Goal: Answer question/provide support

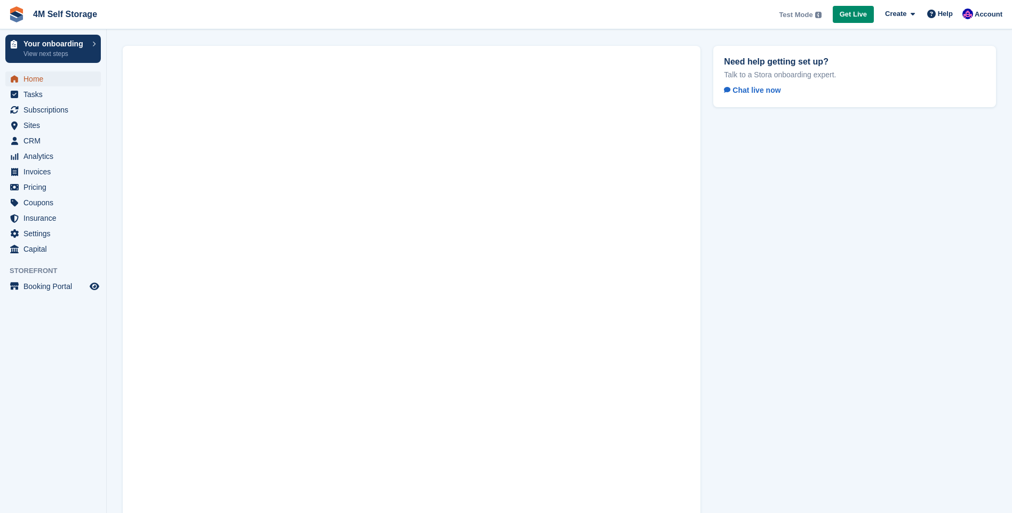
click at [64, 80] on span "Home" at bounding box center [55, 79] width 64 height 15
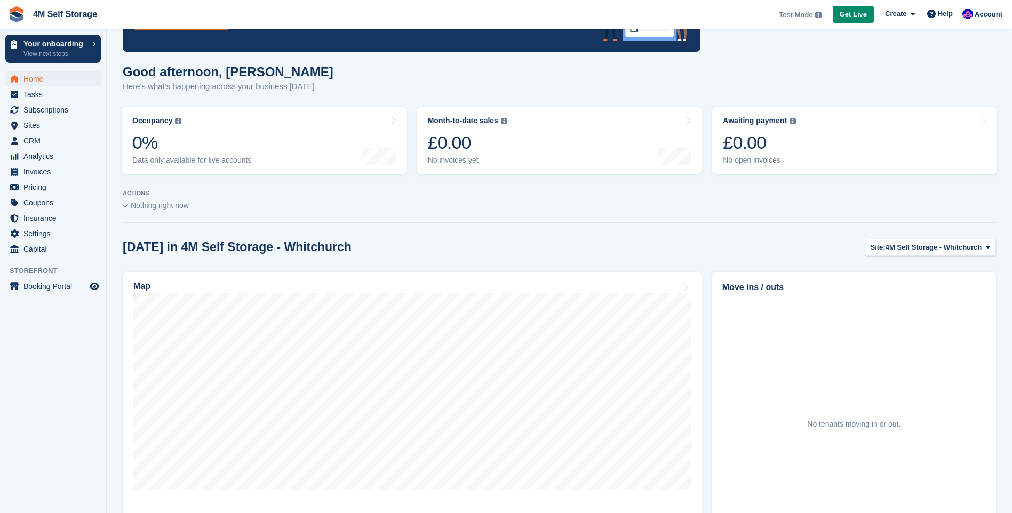
scroll to position [93, 0]
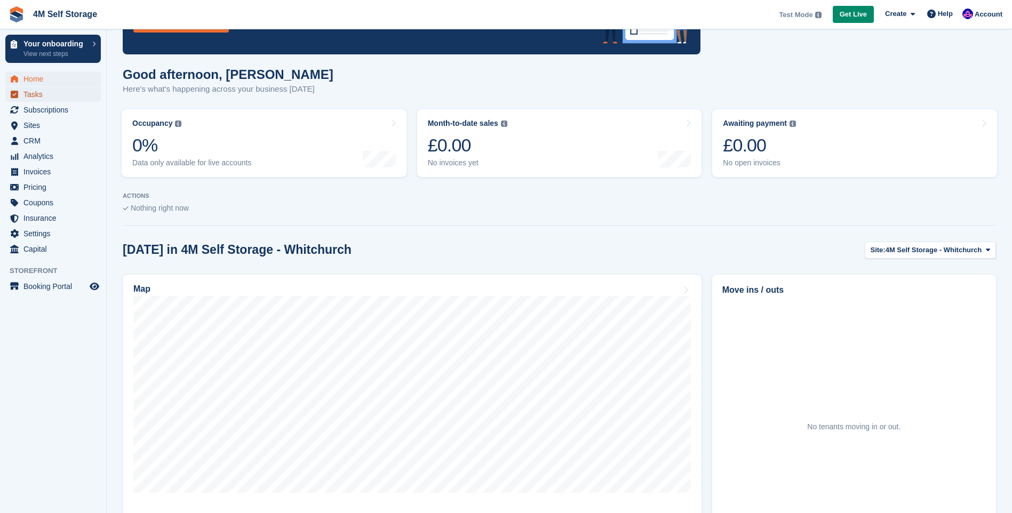
click at [53, 91] on span "Tasks" at bounding box center [55, 94] width 64 height 15
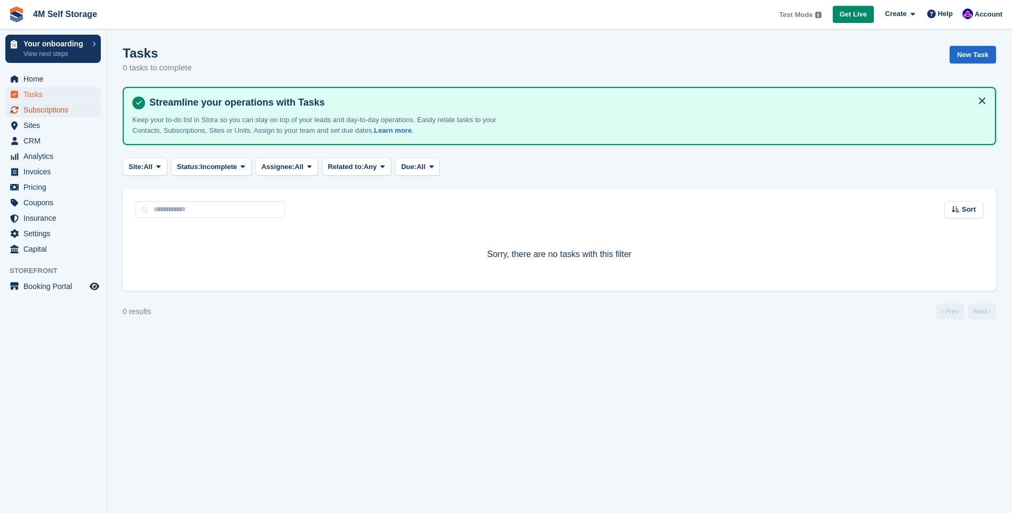
click at [46, 112] on span "Subscriptions" at bounding box center [55, 109] width 64 height 15
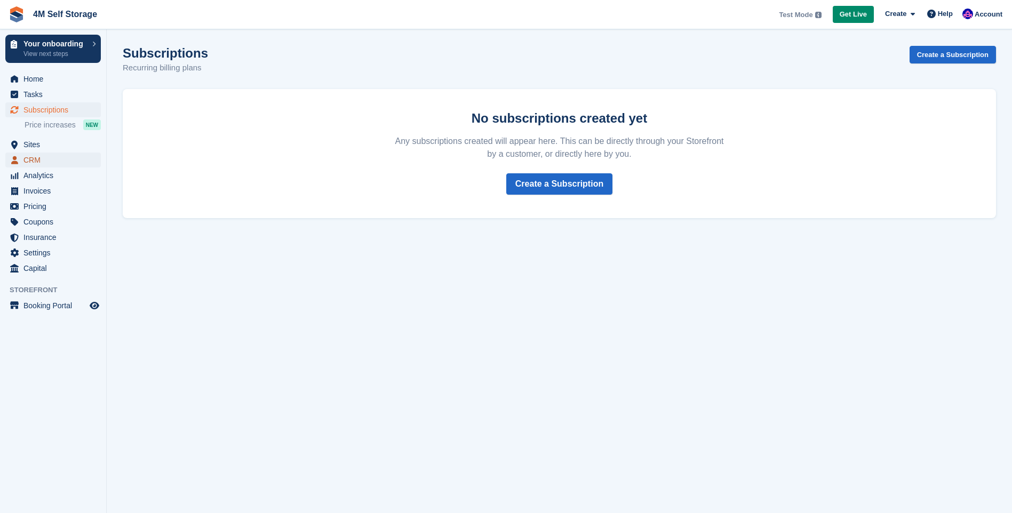
click at [30, 154] on span "CRM" at bounding box center [55, 160] width 64 height 15
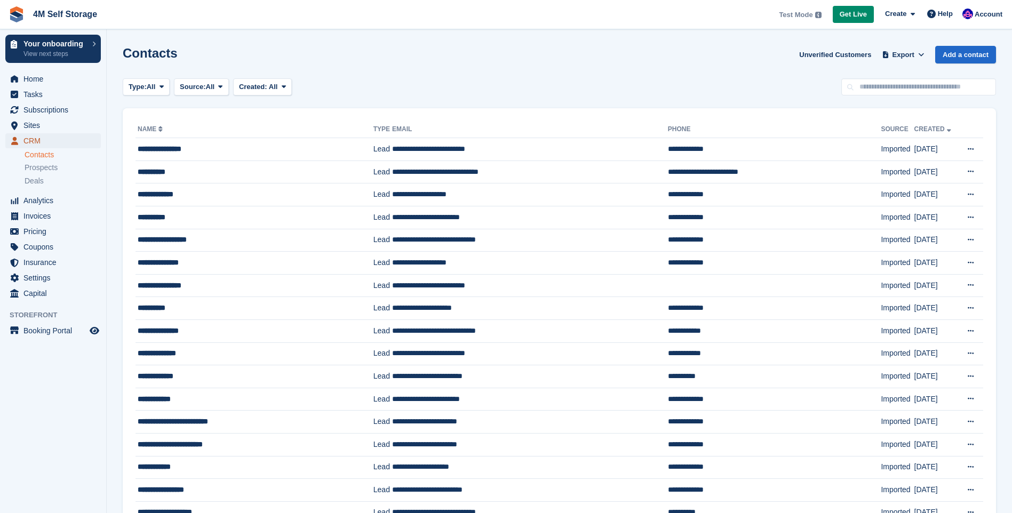
click at [34, 139] on span "CRM" at bounding box center [55, 140] width 64 height 15
click at [34, 164] on span "Prospects" at bounding box center [41, 168] width 33 height 10
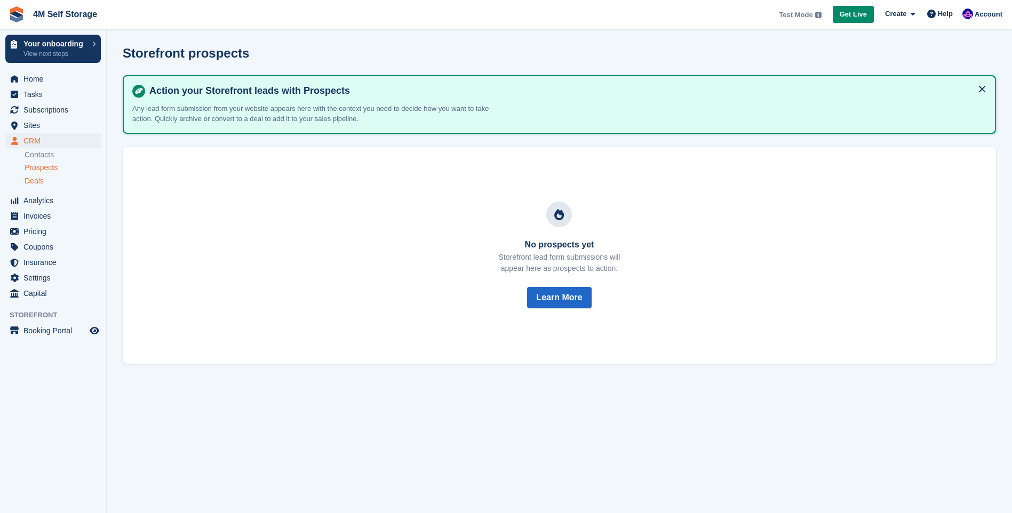
click at [34, 178] on span "Deals" at bounding box center [34, 181] width 19 height 10
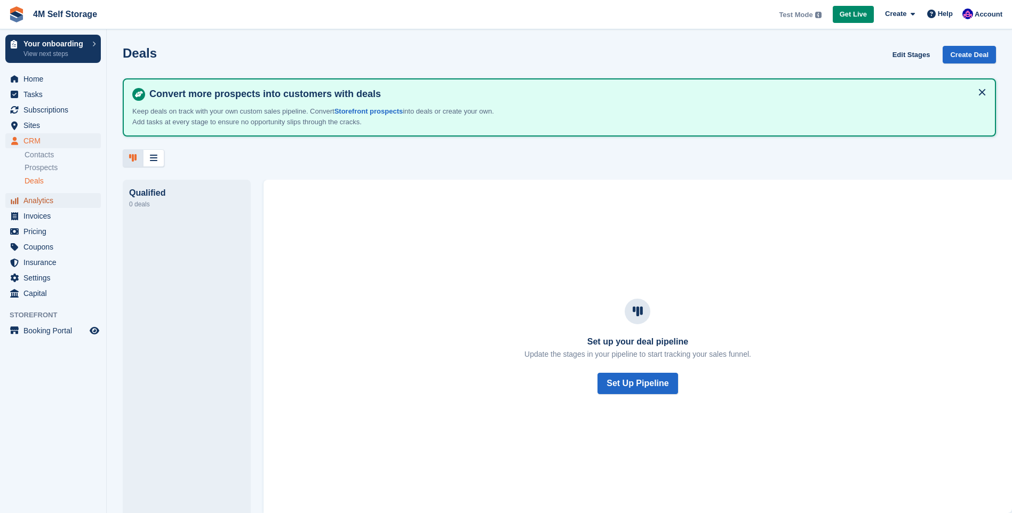
click at [37, 204] on span "Analytics" at bounding box center [55, 200] width 64 height 15
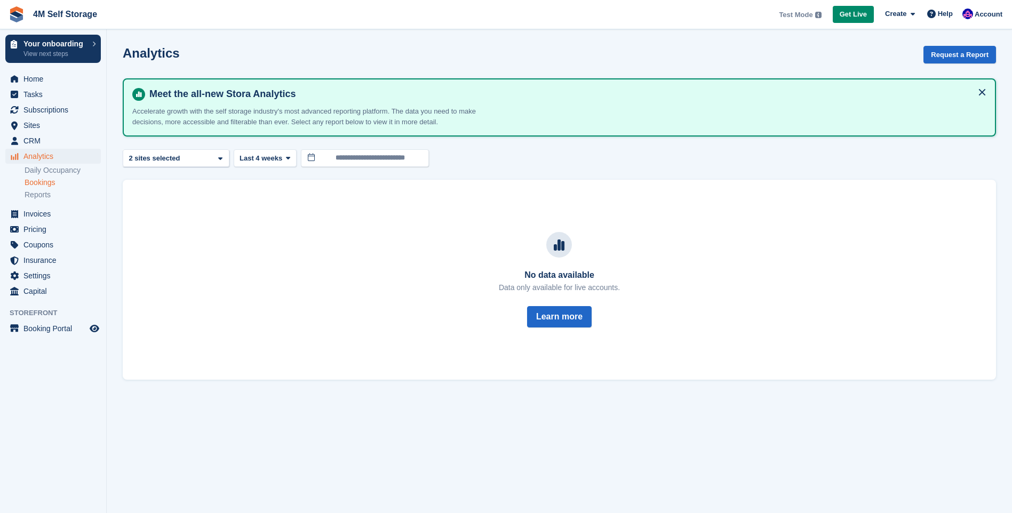
click at [51, 184] on link "Bookings" at bounding box center [63, 183] width 76 height 10
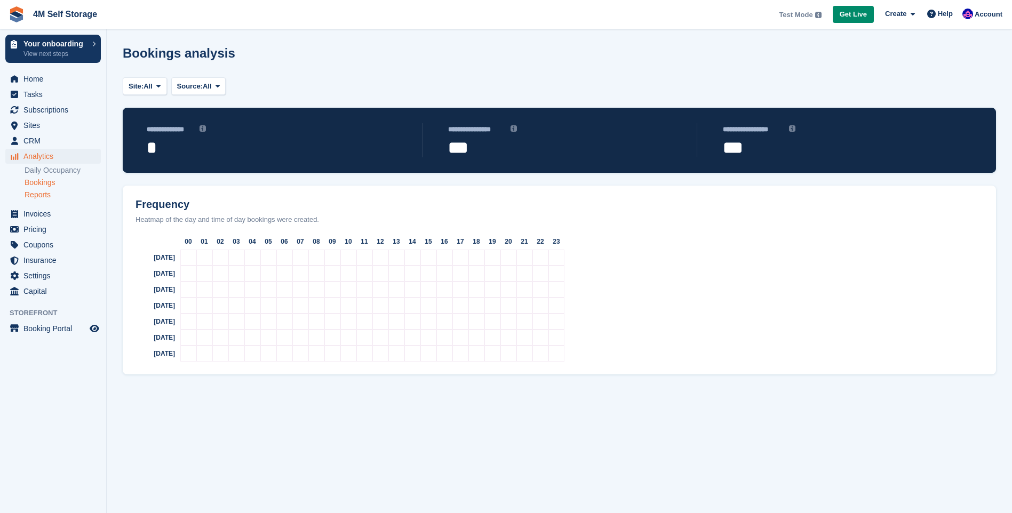
click at [49, 194] on link "Reports" at bounding box center [63, 195] width 76 height 10
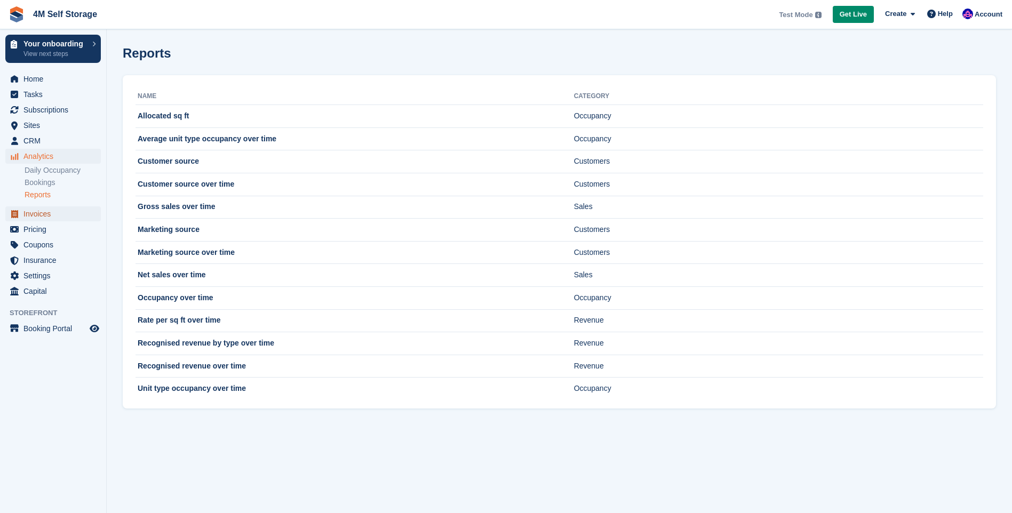
click at [48, 212] on span "Invoices" at bounding box center [55, 213] width 64 height 15
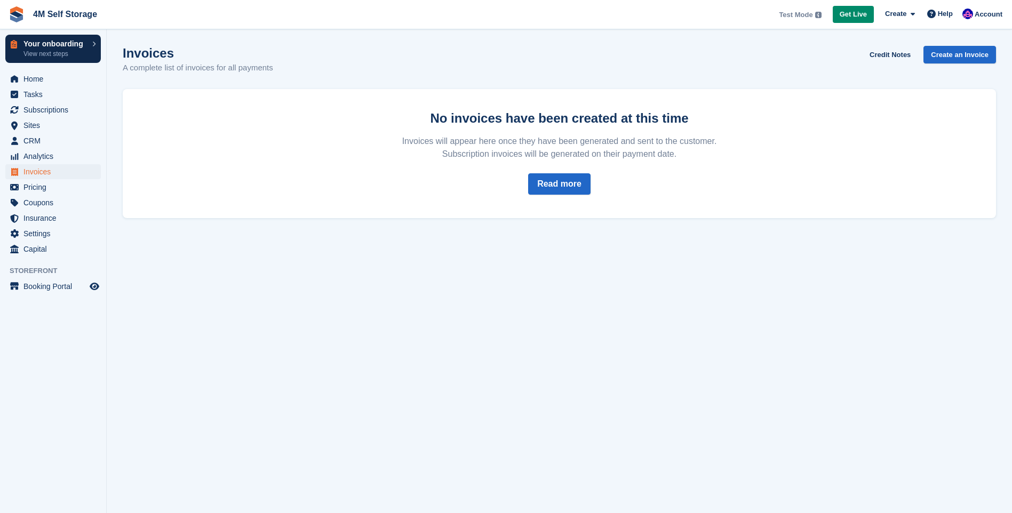
click at [94, 47] on link "Your onboarding View next steps" at bounding box center [53, 49] width 96 height 28
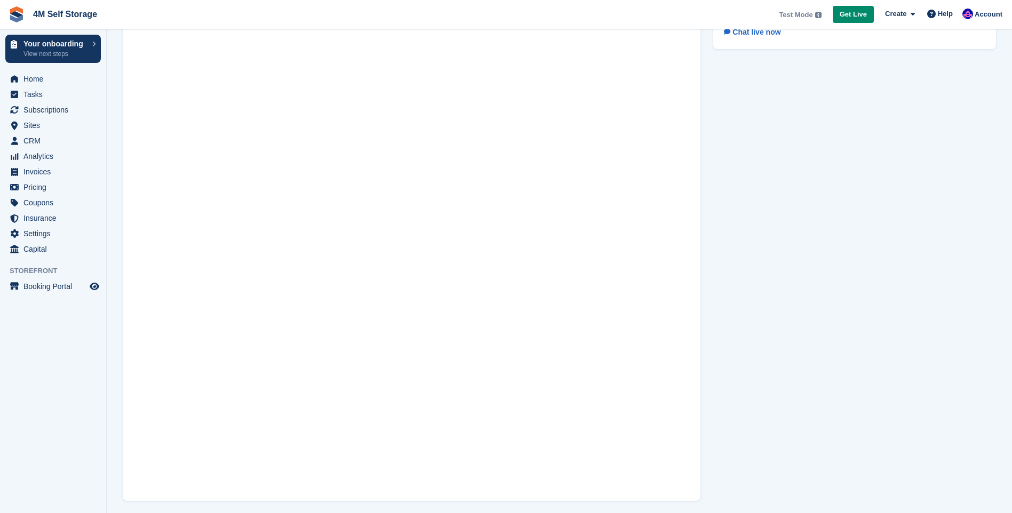
scroll to position [62, 0]
click at [912, 14] on span at bounding box center [911, 14] width 9 height 12
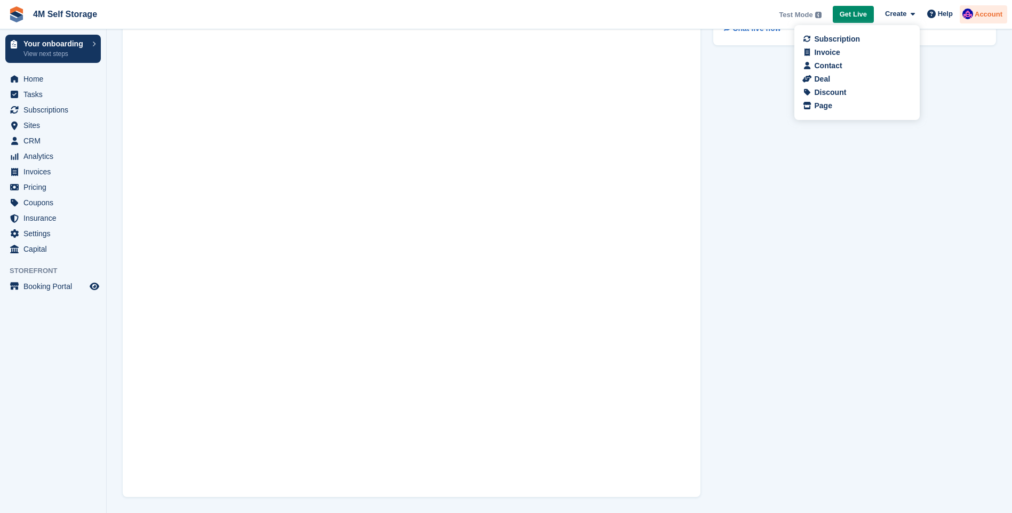
click at [979, 12] on span "Account" at bounding box center [989, 14] width 28 height 11
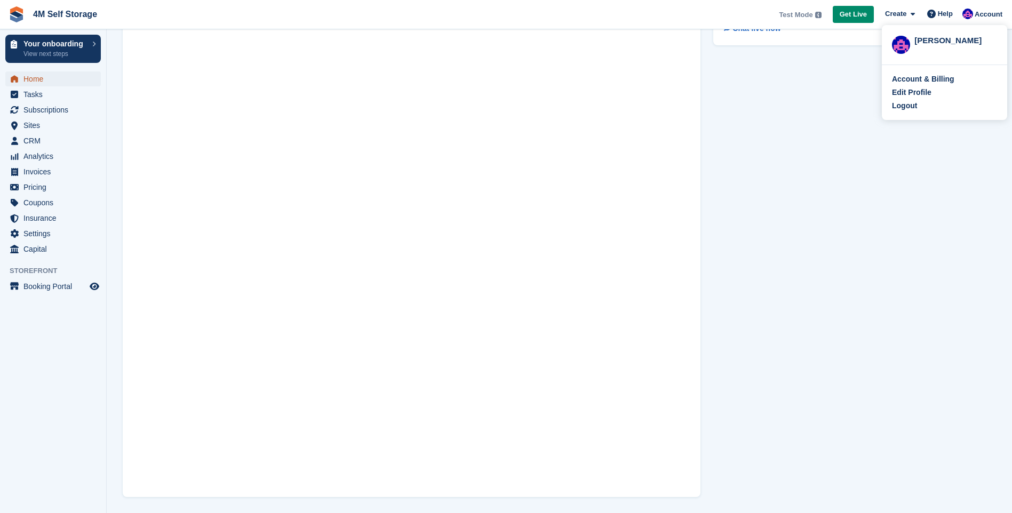
click at [42, 76] on span "Home" at bounding box center [55, 79] width 64 height 15
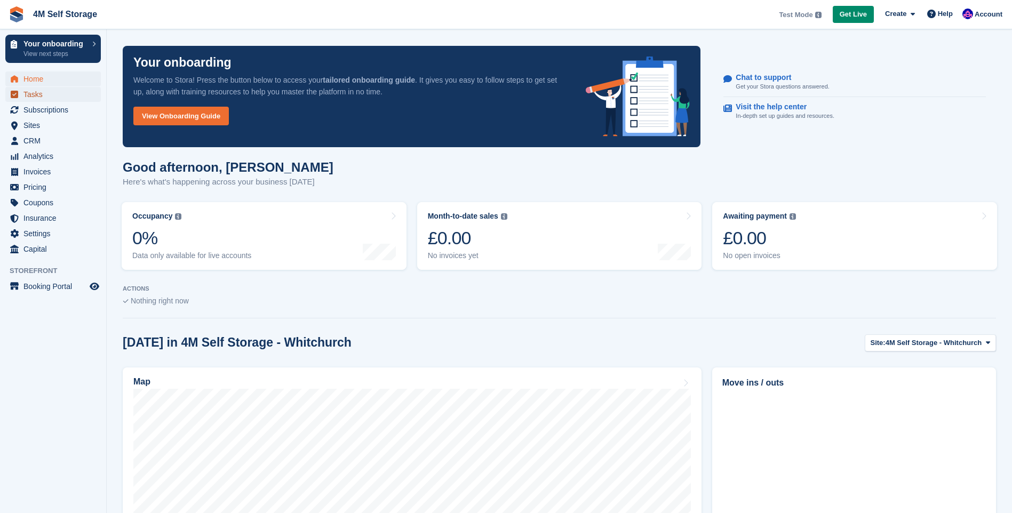
click at [39, 94] on span "Tasks" at bounding box center [55, 94] width 64 height 15
click at [210, 117] on link "View Onboarding Guide" at bounding box center [181, 116] width 96 height 19
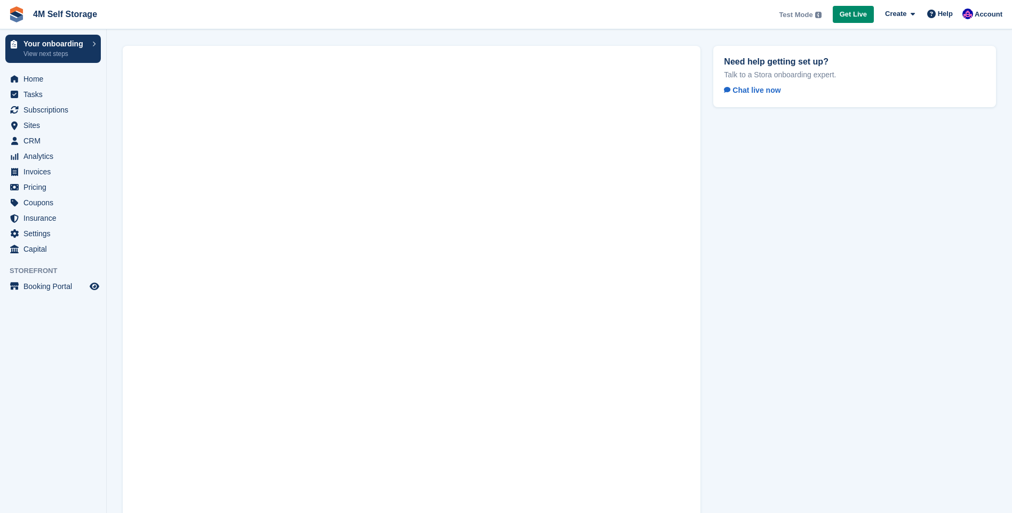
click at [757, 92] on span "Chat live now" at bounding box center [752, 90] width 57 height 9
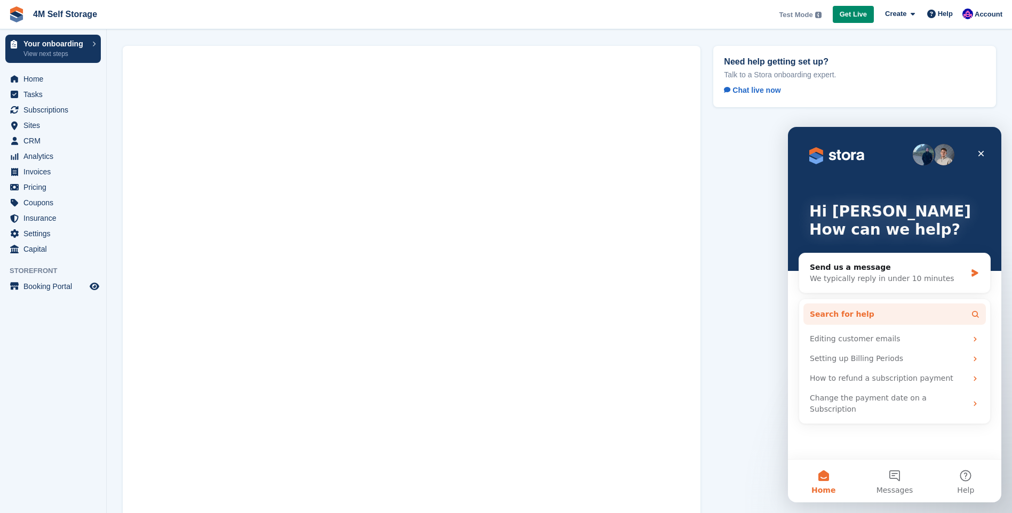
click at [901, 314] on button "Search for help" at bounding box center [895, 314] width 182 height 21
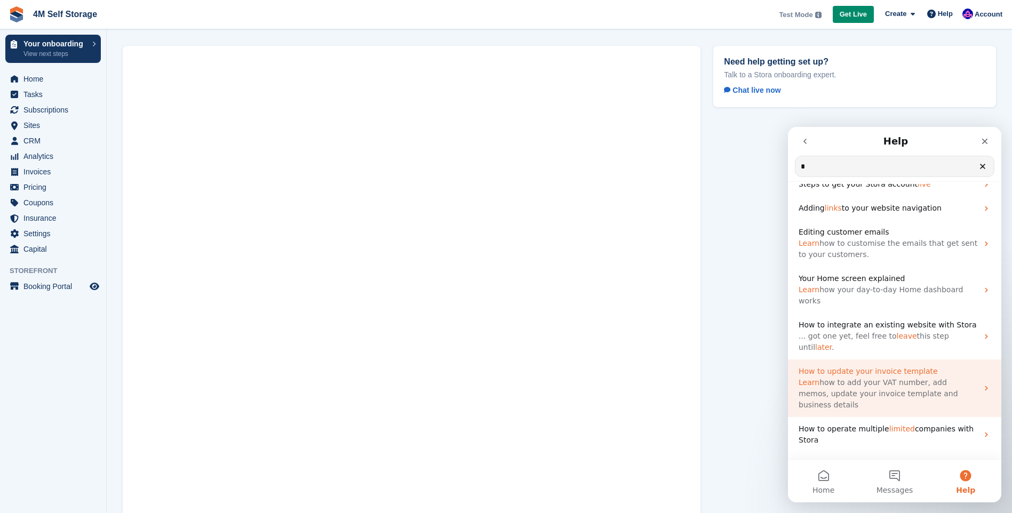
scroll to position [83, 0]
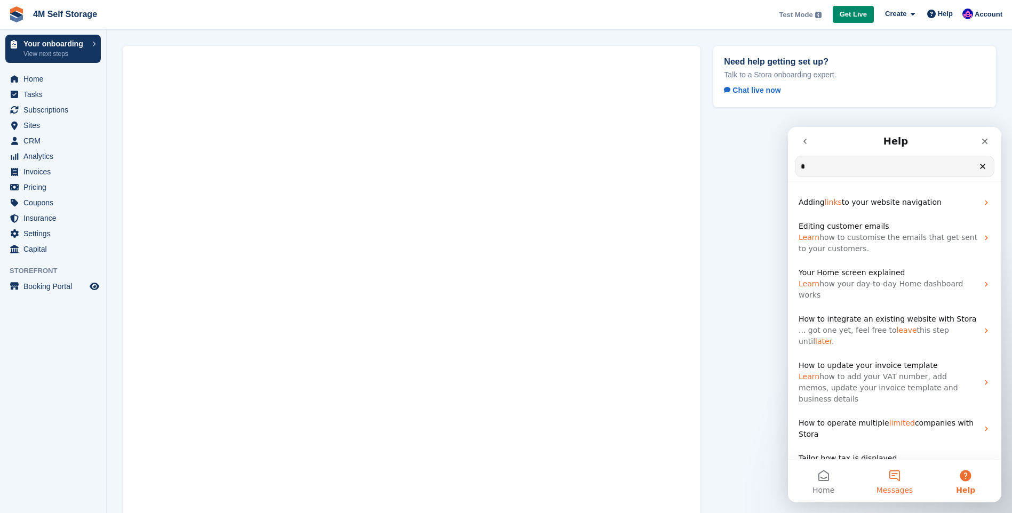
type input "*"
click at [897, 472] on button "Messages" at bounding box center [894, 481] width 71 height 43
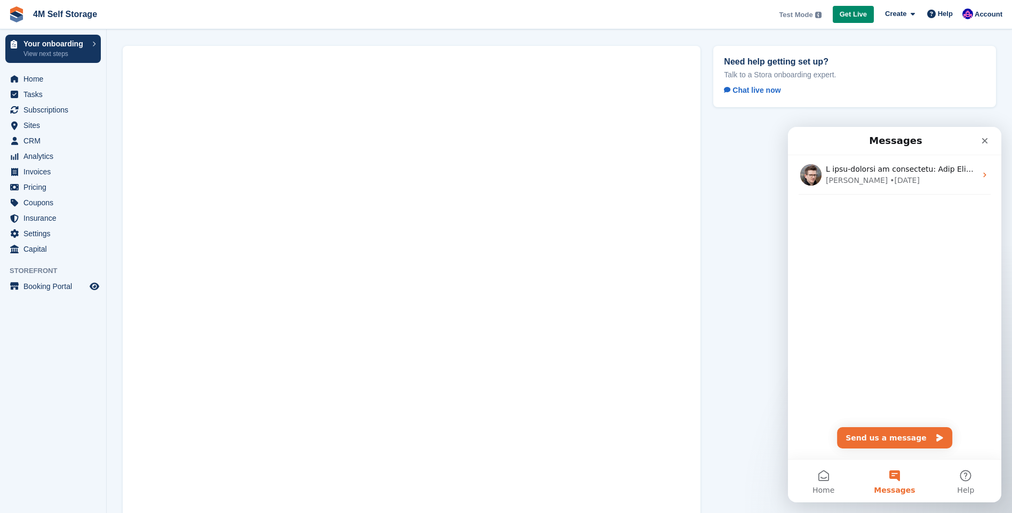
click at [844, 197] on div "Steven • 5w ago" at bounding box center [894, 196] width 213 height 82
click at [847, 226] on div "Steven • 5w ago" at bounding box center [894, 196] width 213 height 82
click at [873, 436] on button "Send us a message" at bounding box center [894, 437] width 115 height 21
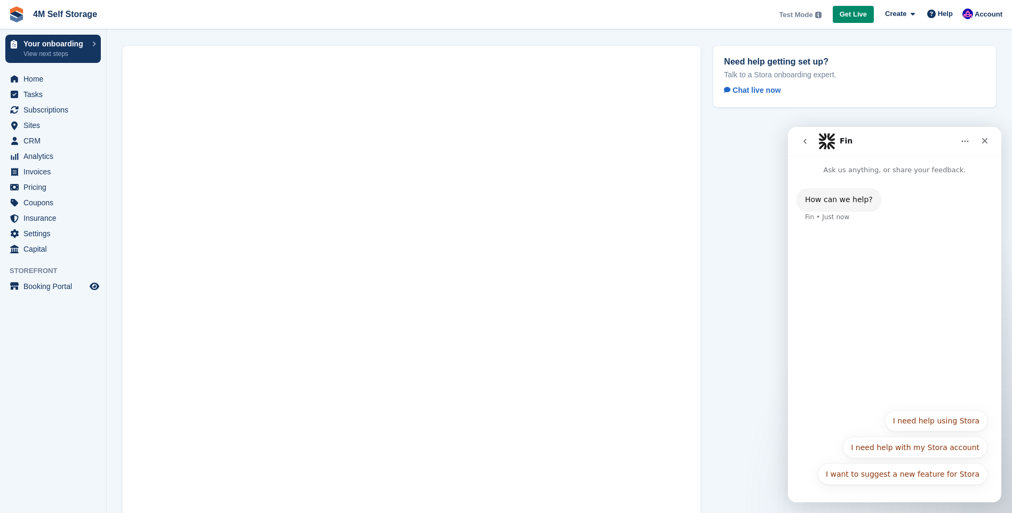
click at [885, 208] on div "How can we help? Fin • Just now" at bounding box center [895, 211] width 196 height 47
click at [909, 416] on button "I need help using Stora" at bounding box center [936, 420] width 102 height 21
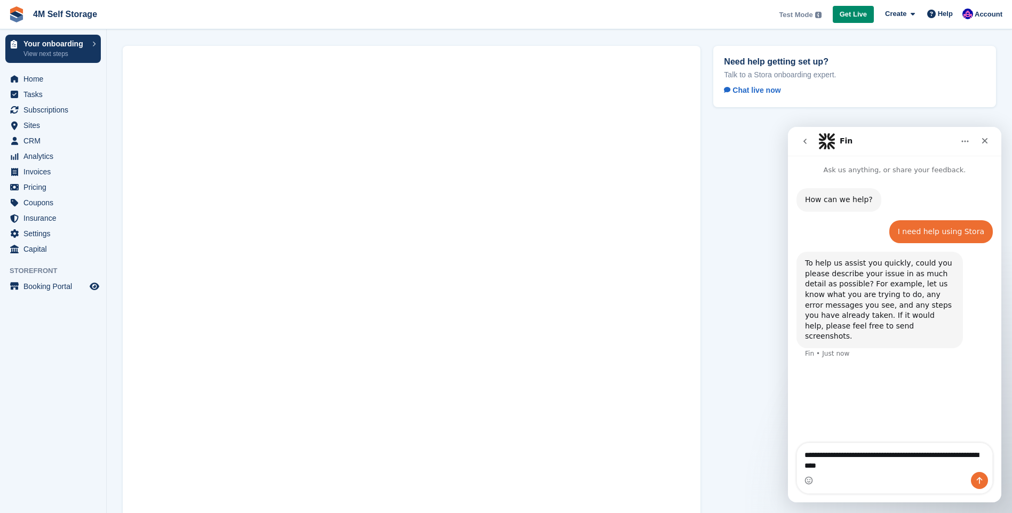
type textarea "**********"
click at [979, 479] on icon "Send a message…" at bounding box center [980, 481] width 6 height 7
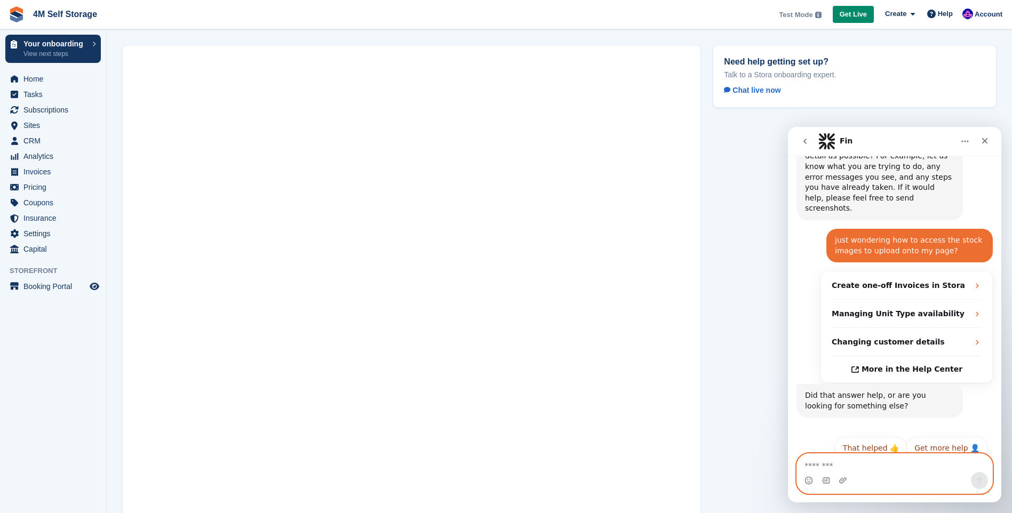
scroll to position [131, 0]
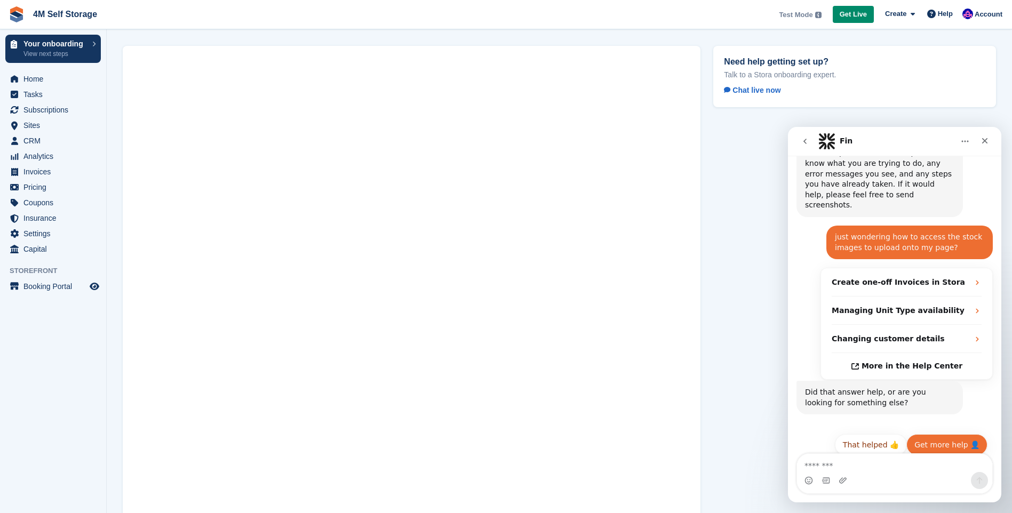
click at [941, 443] on button "Get more help 👤" at bounding box center [947, 444] width 81 height 21
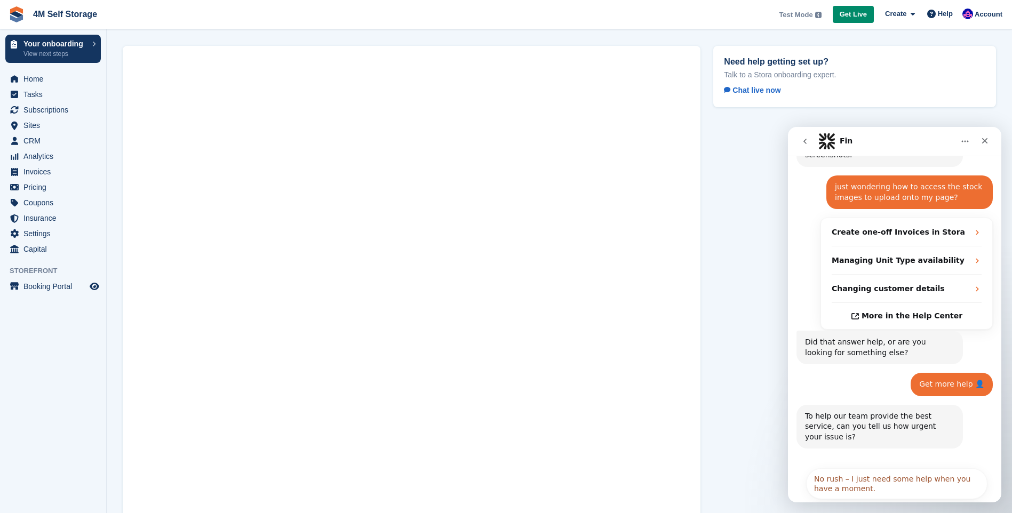
scroll to position [238, 0]
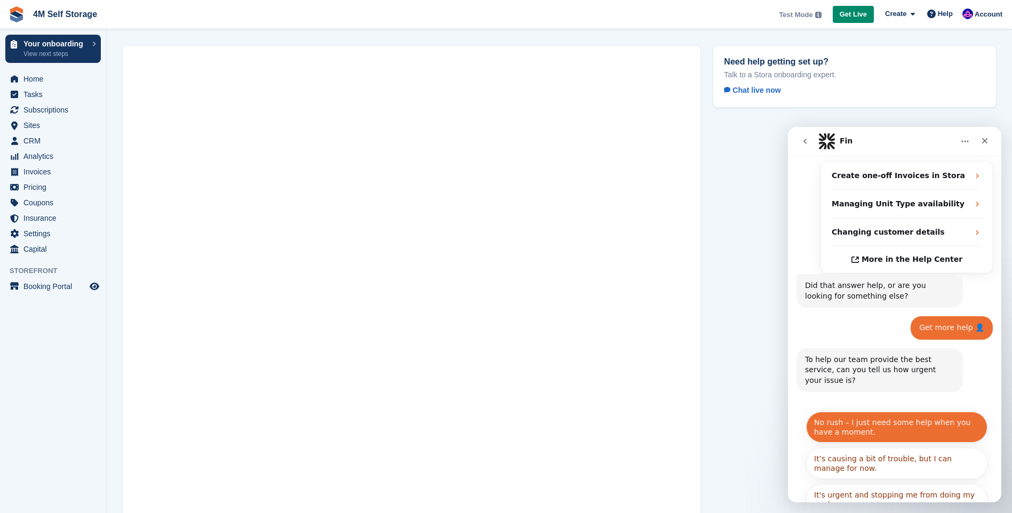
click at [873, 412] on button "No rush – I just need some help when you have a moment." at bounding box center [896, 427] width 181 height 31
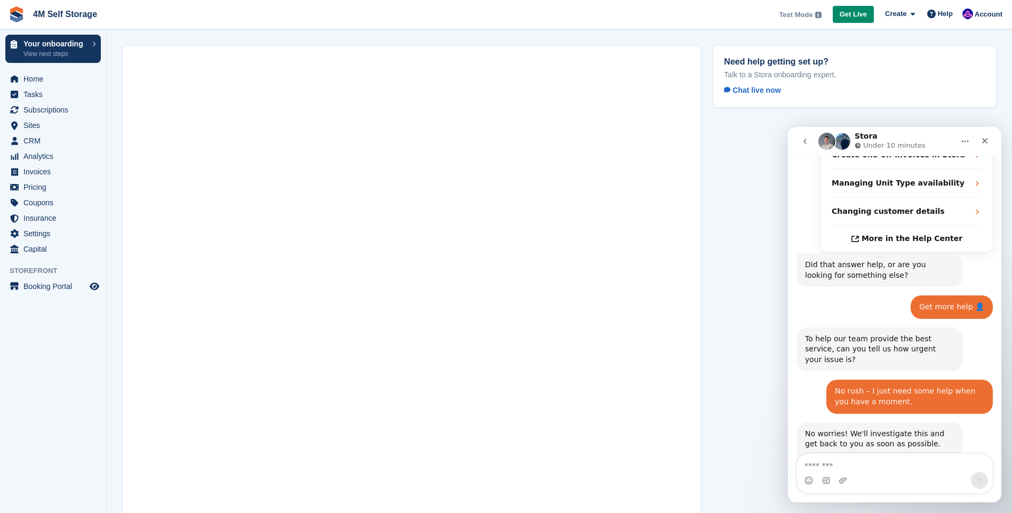
scroll to position [327, 0]
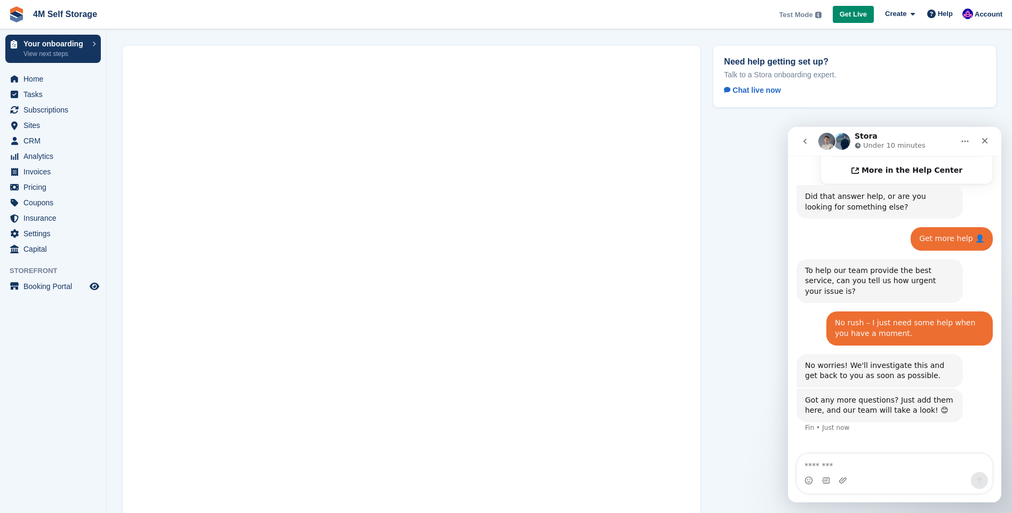
click at [856, 455] on img "Intercom messenger" at bounding box center [855, 459] width 9 height 9
click at [853, 455] on img "Intercom messenger" at bounding box center [855, 459] width 9 height 9
click at [853, 455] on img "Intercom messenger" at bounding box center [849, 459] width 9 height 9
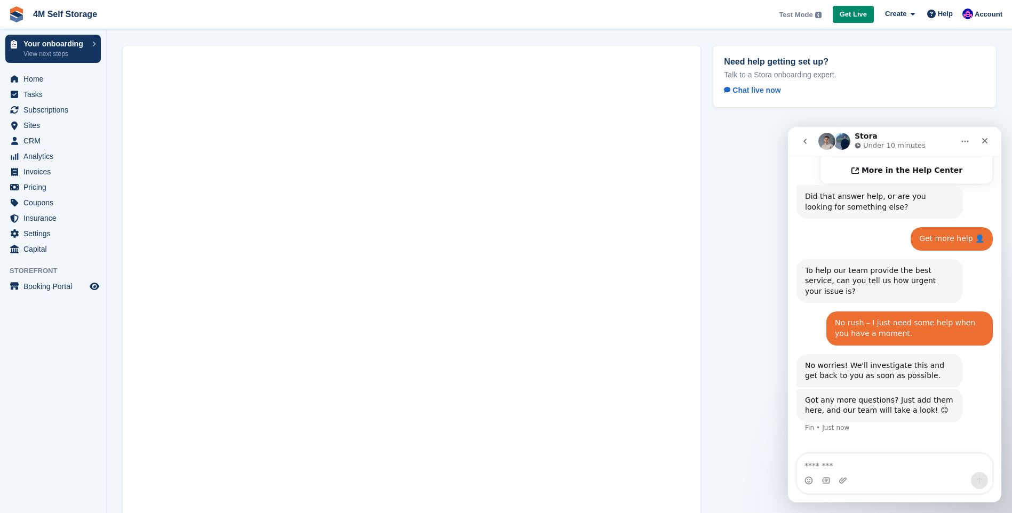
click at [829, 145] on img "Intercom messenger" at bounding box center [827, 141] width 17 height 17
click at [64, 121] on span "Sites" at bounding box center [55, 125] width 64 height 15
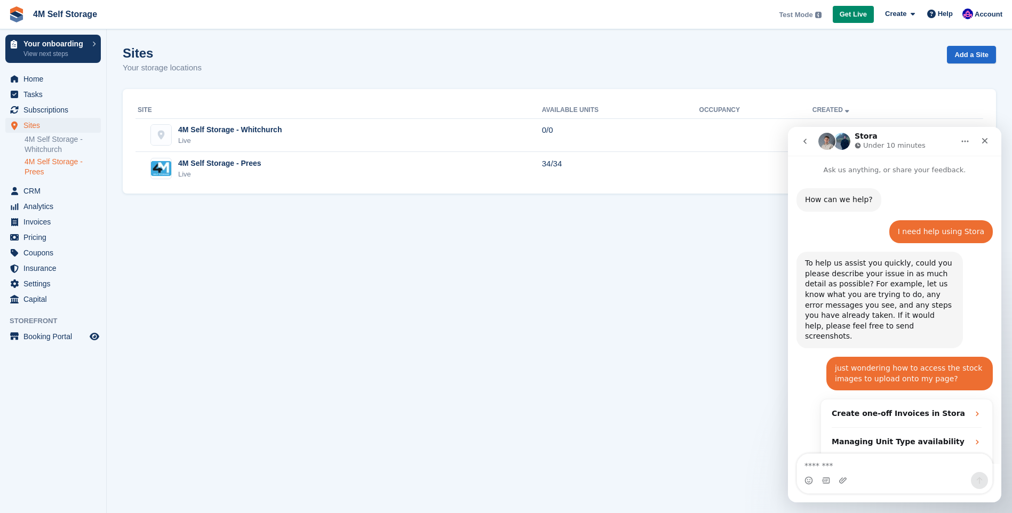
scroll to position [327, 0]
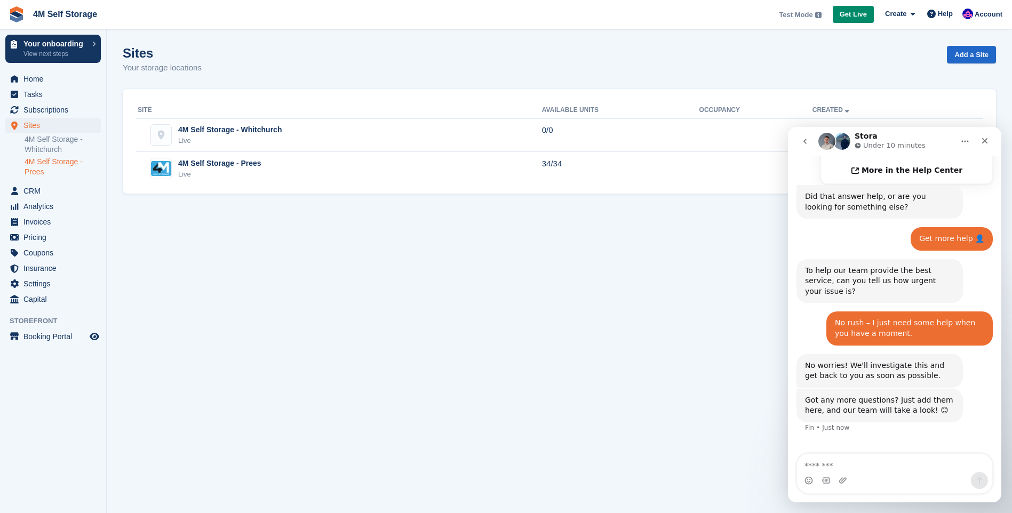
click at [61, 163] on link "4M Self Storage - Prees" at bounding box center [63, 167] width 76 height 20
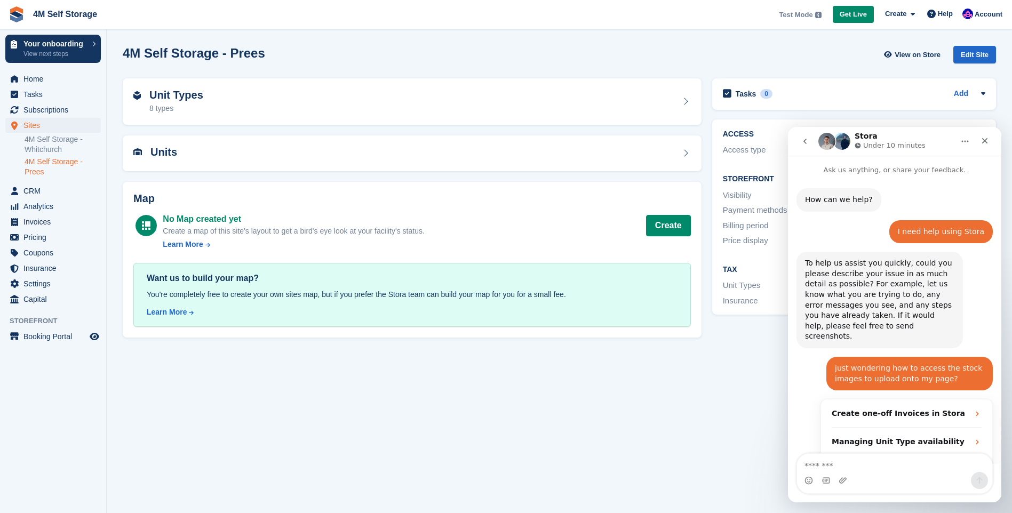
scroll to position [327, 0]
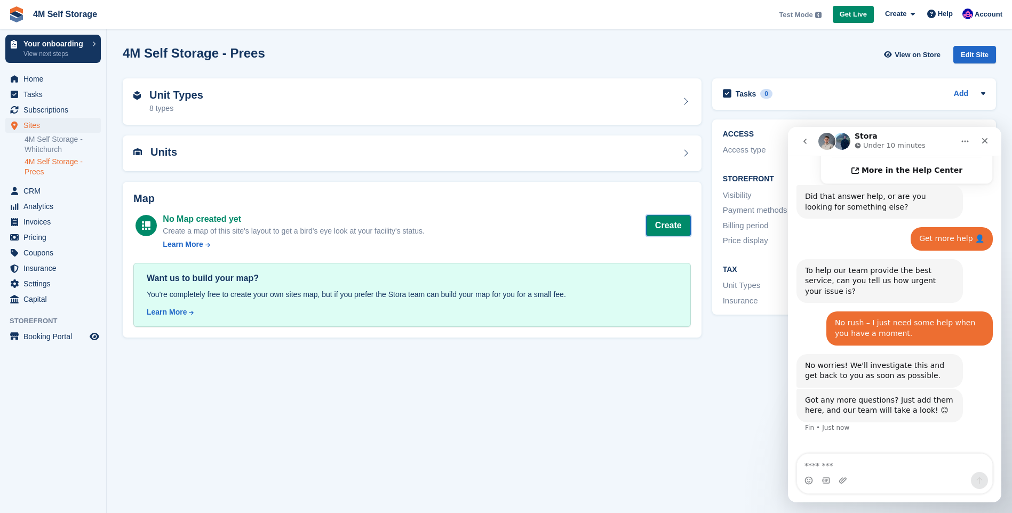
click at [666, 227] on button "Create" at bounding box center [668, 225] width 45 height 21
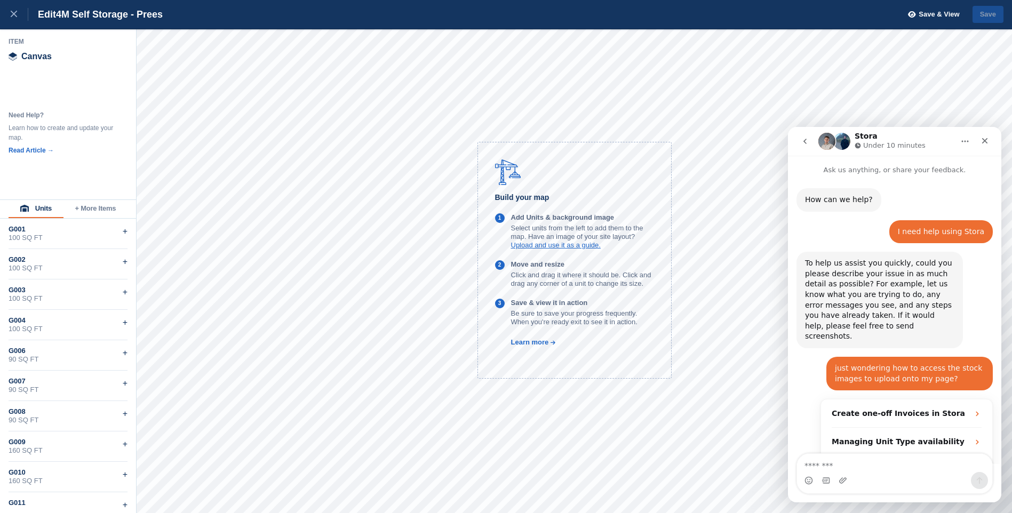
scroll to position [327, 0]
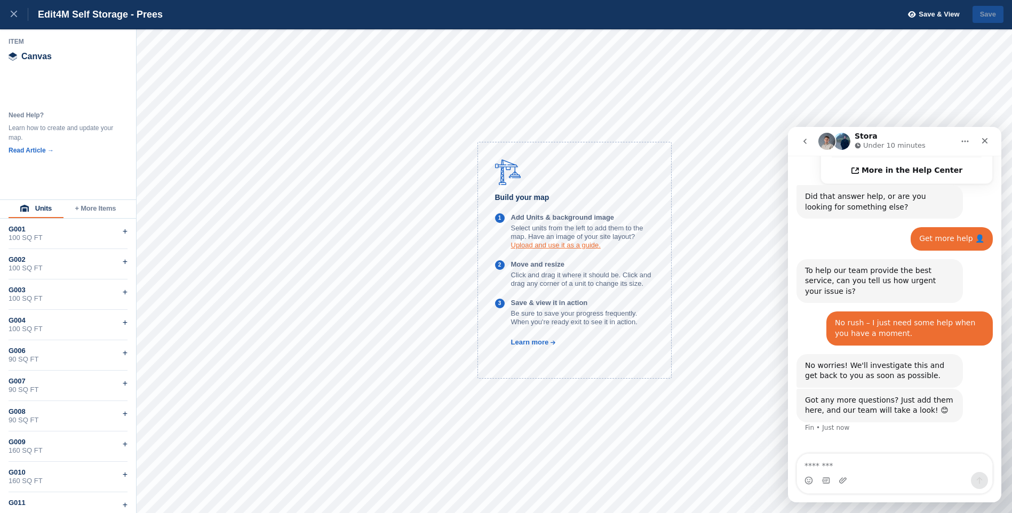
click at [557, 247] on link "Upload and use it as a guide." at bounding box center [556, 245] width 90 height 8
click at [17, 17] on div at bounding box center [20, 14] width 18 height 13
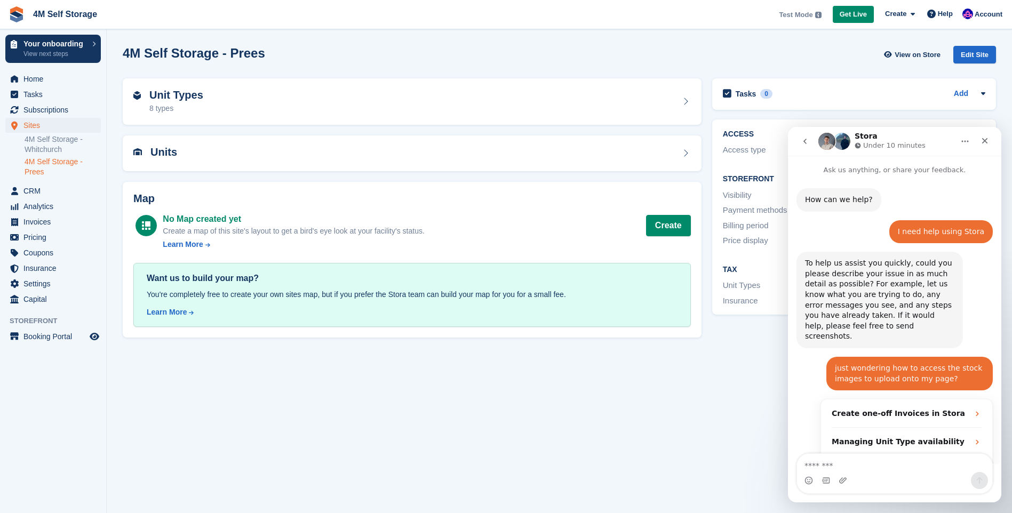
scroll to position [327, 0]
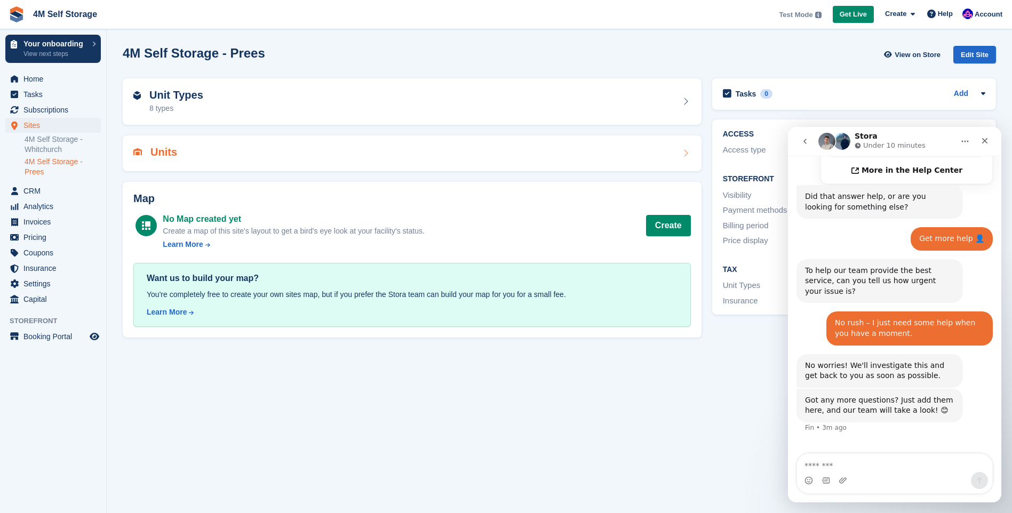
click at [194, 146] on div "Units" at bounding box center [412, 154] width 579 height 36
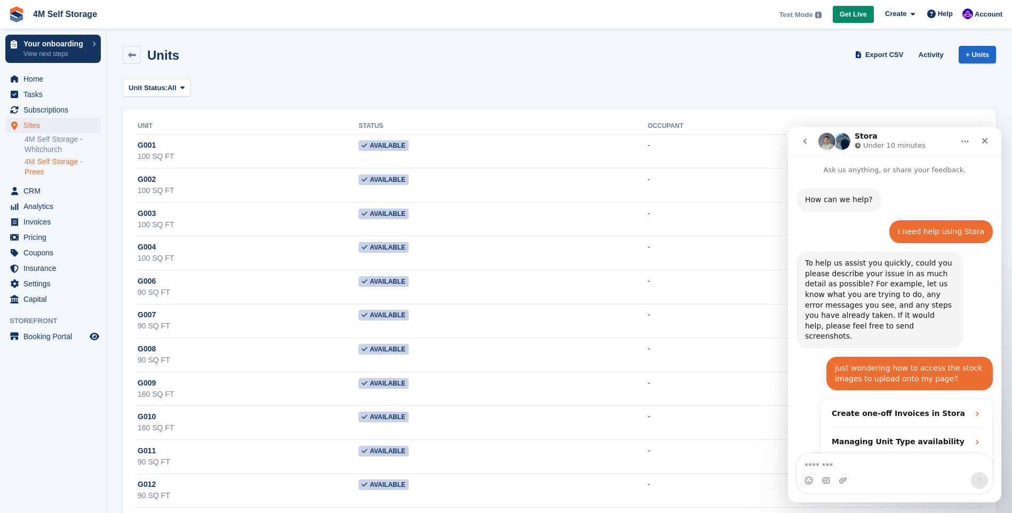
scroll to position [327, 0]
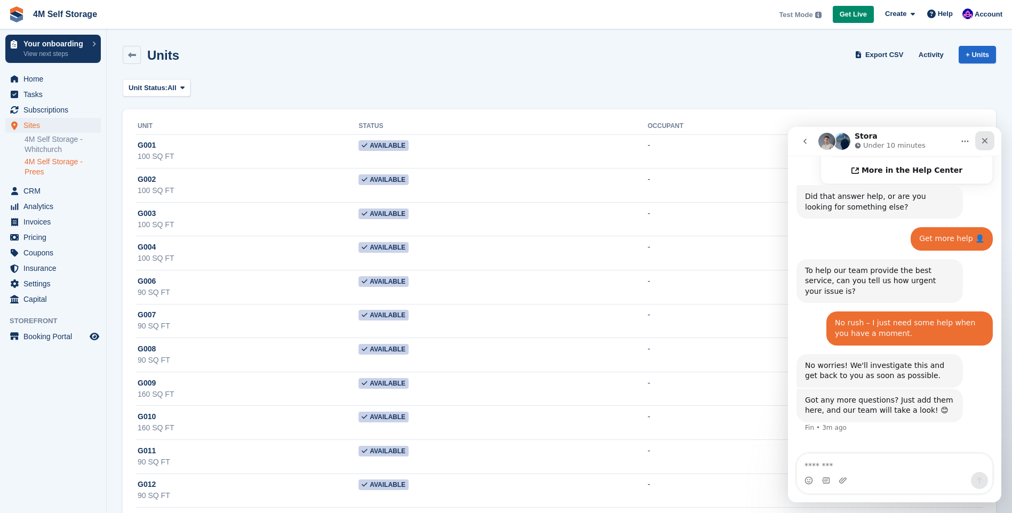
click at [987, 140] on icon "Close" at bounding box center [985, 141] width 6 height 6
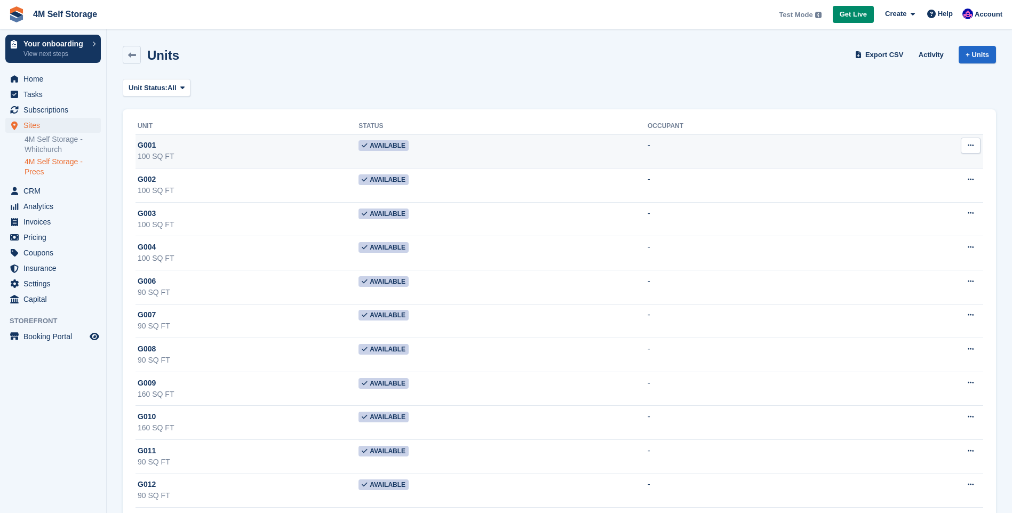
click at [970, 143] on icon at bounding box center [971, 145] width 6 height 7
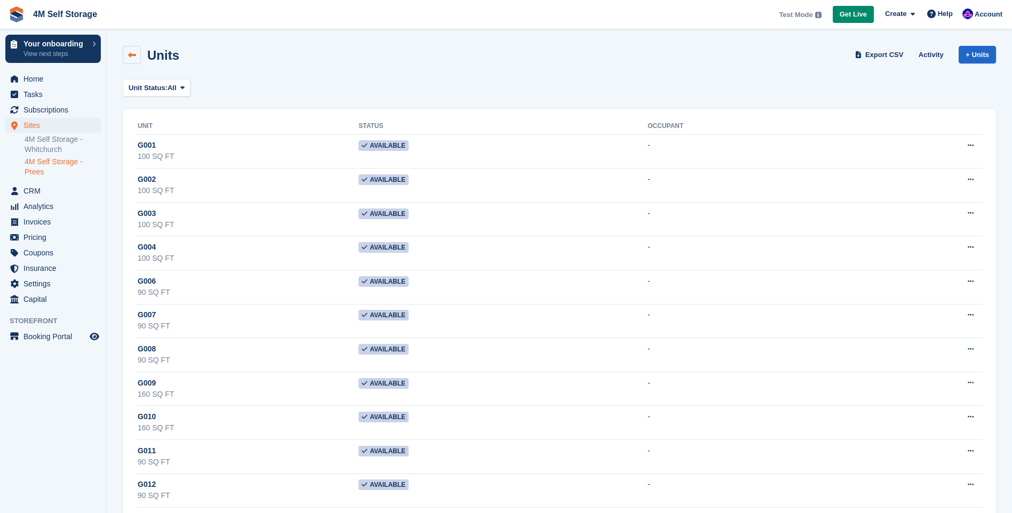
click at [138, 58] on link at bounding box center [132, 55] width 18 height 18
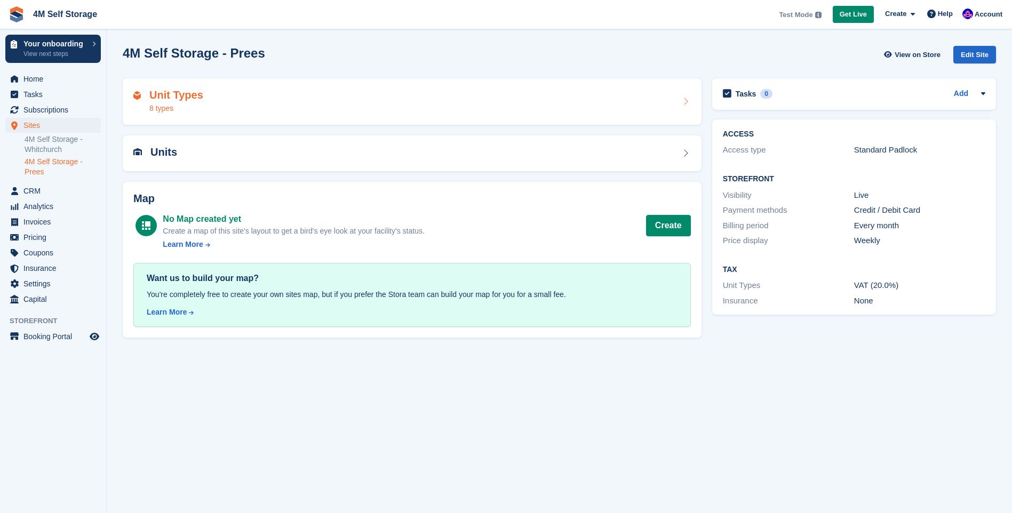
click at [608, 115] on div "Unit Types 8 types" at bounding box center [412, 101] width 579 height 47
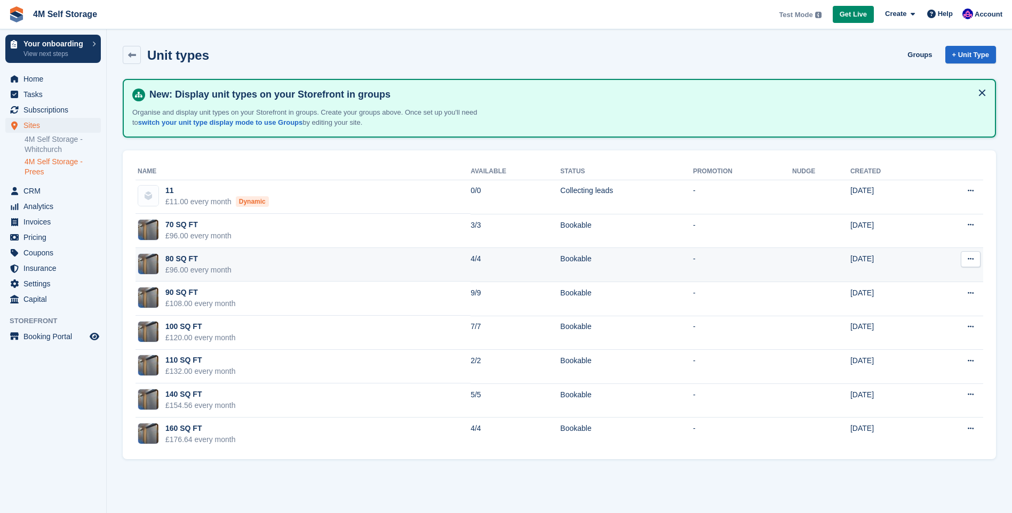
click at [975, 257] on button at bounding box center [971, 259] width 20 height 16
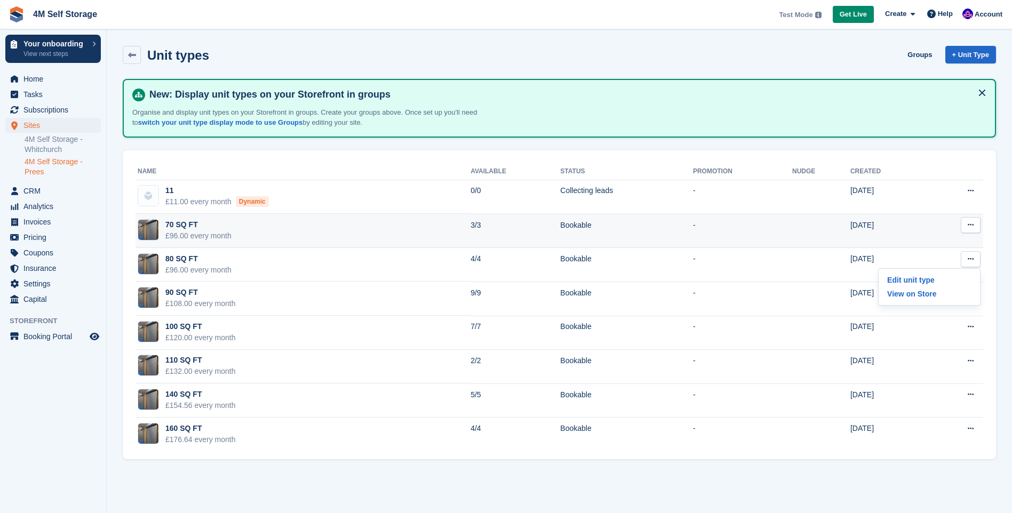
click at [189, 223] on div "70 SQ FT" at bounding box center [198, 224] width 66 height 11
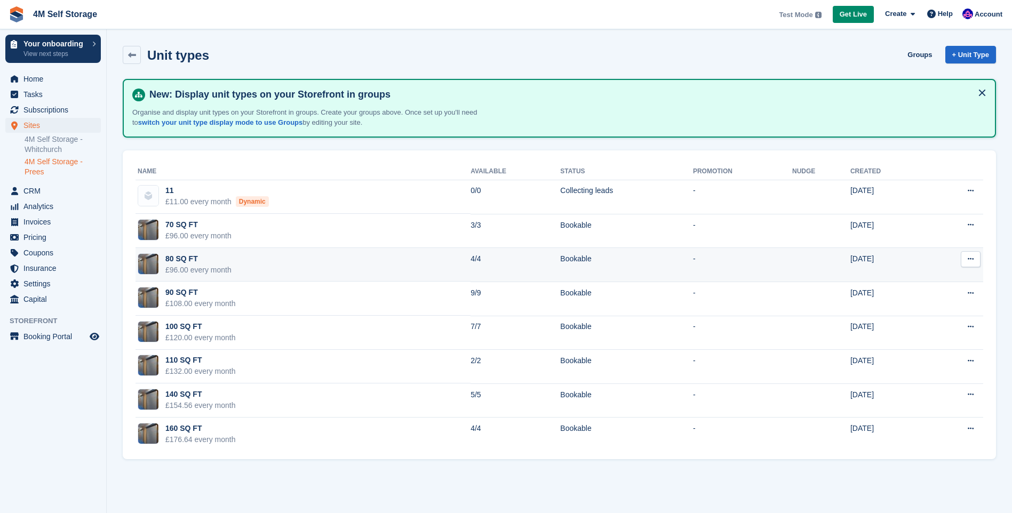
click at [187, 264] on div "80 SQ FT" at bounding box center [198, 258] width 66 height 11
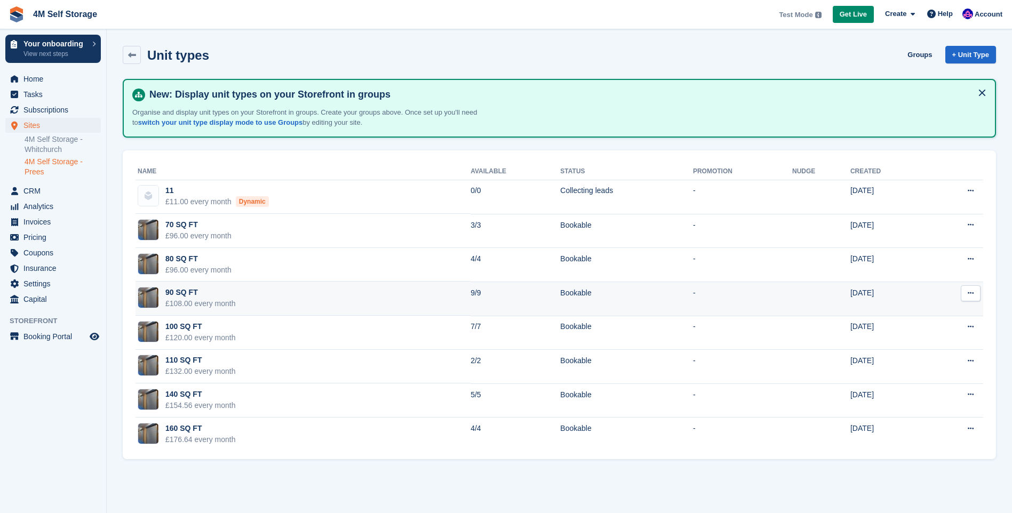
click at [177, 301] on div "£108.00 every month" at bounding box center [200, 303] width 70 height 11
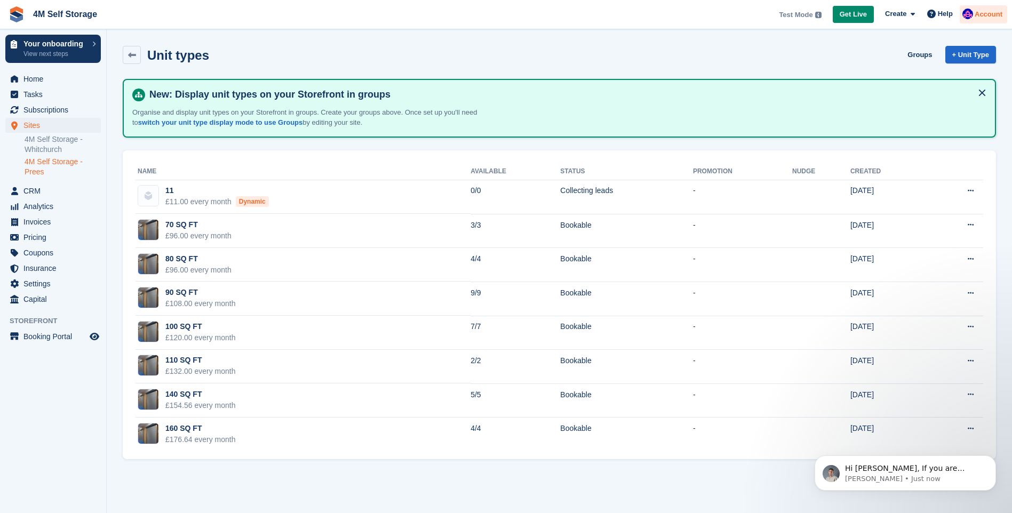
click at [982, 20] on div "Account" at bounding box center [983, 14] width 47 height 19
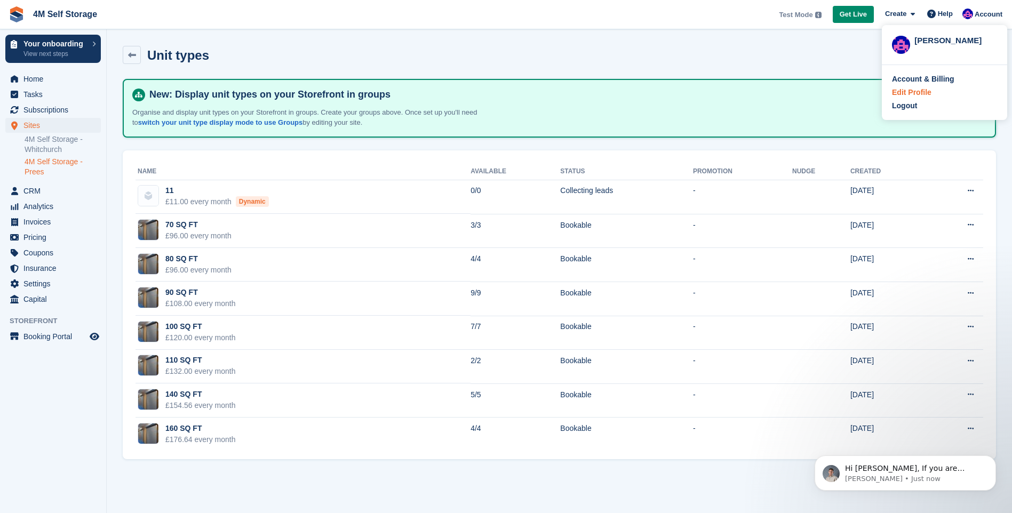
click at [918, 89] on div "Edit Profile" at bounding box center [911, 92] width 39 height 11
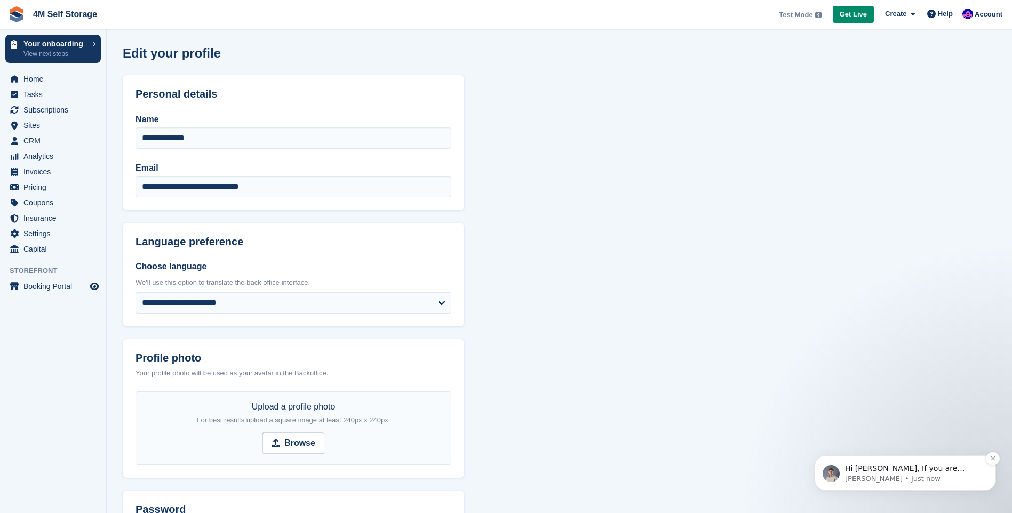
click at [930, 468] on p "Hi Pete, If you are looking for the Stora image library, you can find this here…" at bounding box center [914, 469] width 138 height 11
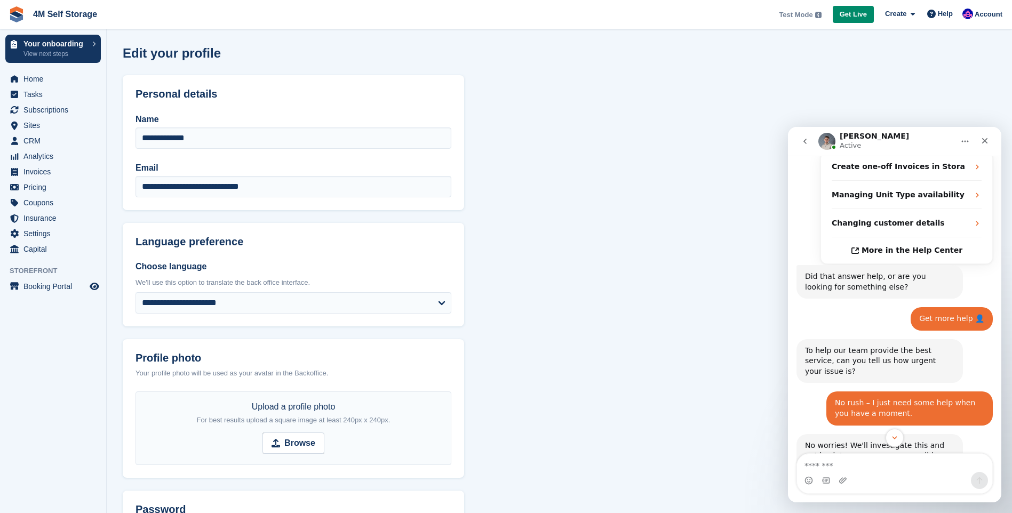
scroll to position [400, 0]
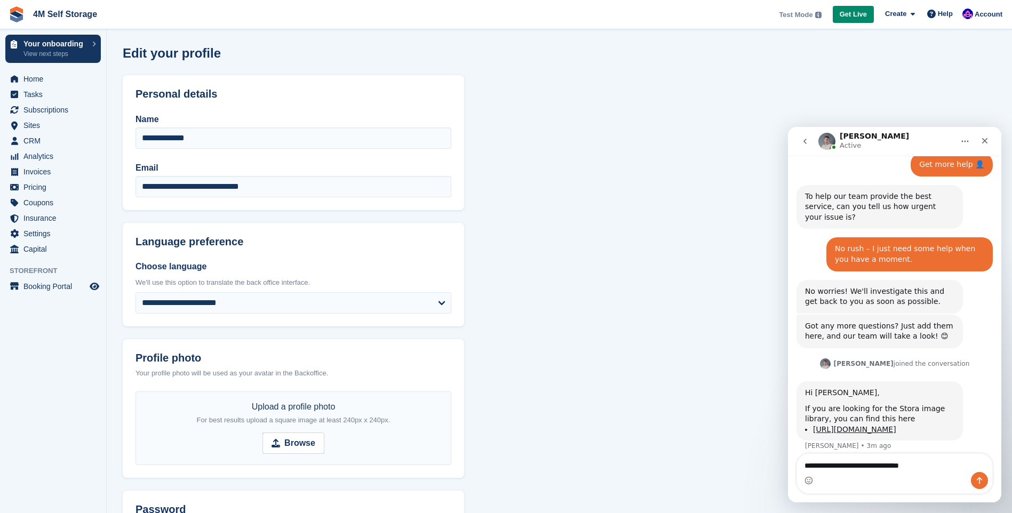
click at [920, 465] on textarea "**********" at bounding box center [894, 463] width 195 height 18
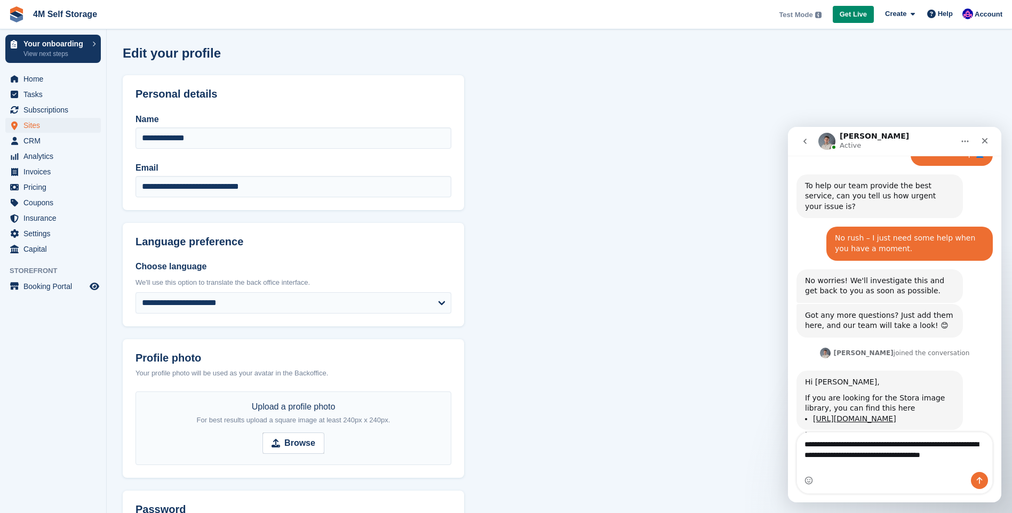
type textarea "**********"
click at [63, 131] on span "Sites" at bounding box center [55, 125] width 64 height 15
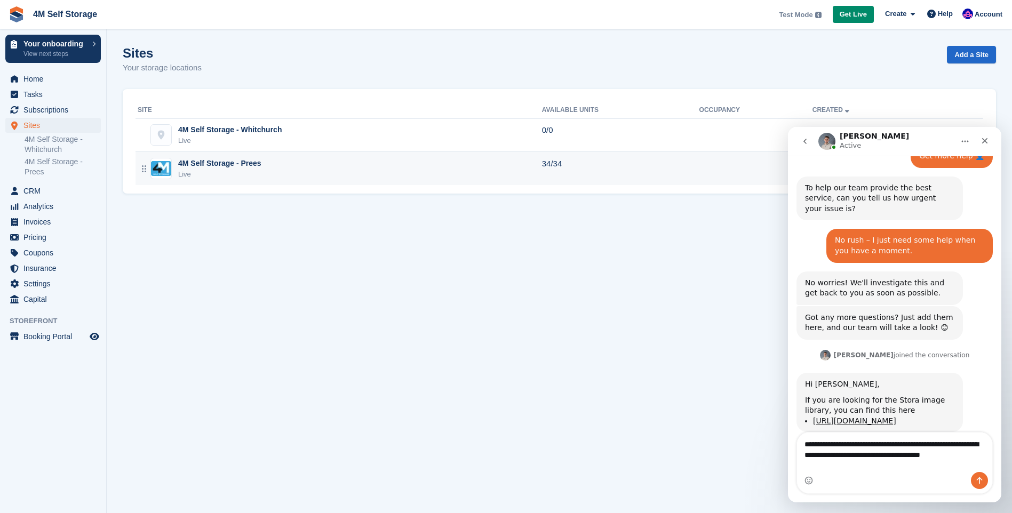
scroll to position [410, 0]
click at [226, 166] on div "4M Self Storage - Prees" at bounding box center [219, 163] width 83 height 11
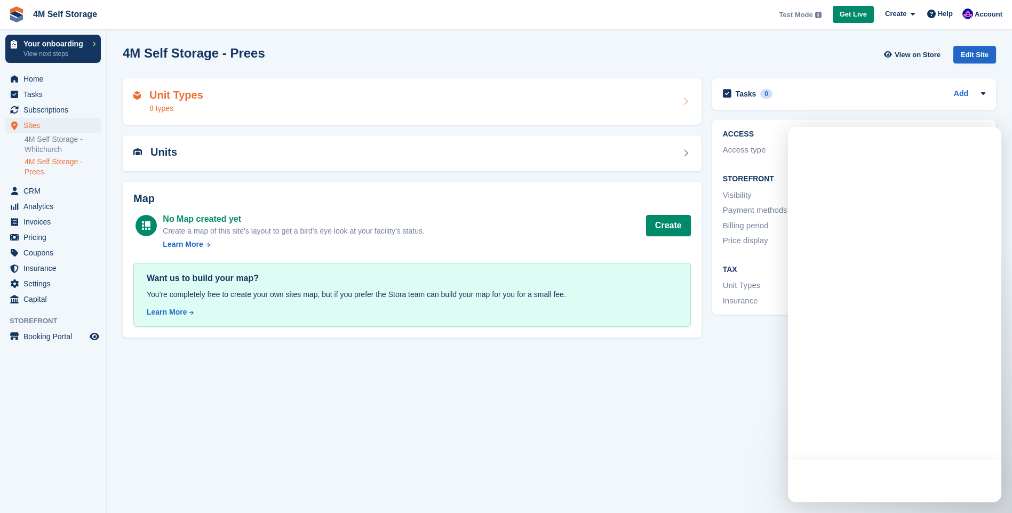
click at [355, 97] on div "Unit Types 8 types" at bounding box center [412, 102] width 558 height 26
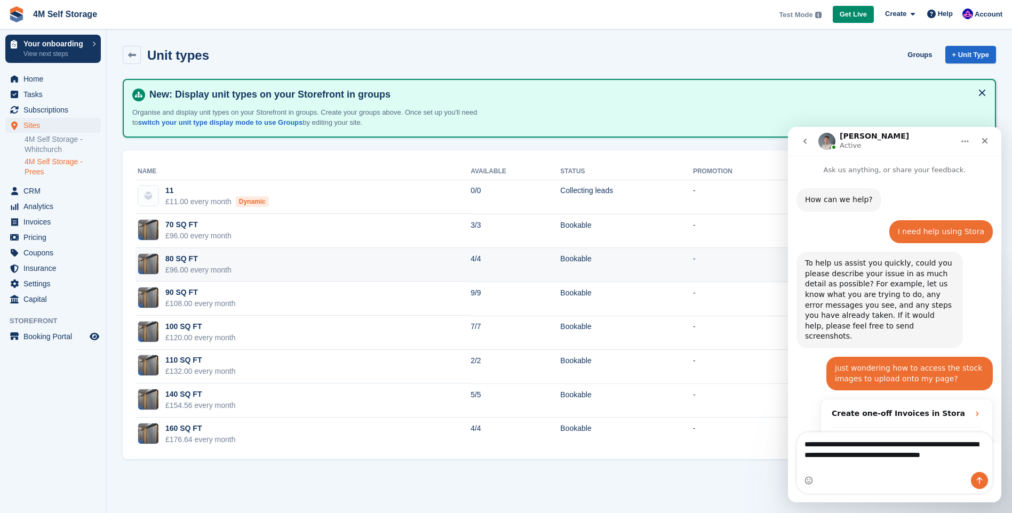
click at [175, 255] on div "80 SQ FT" at bounding box center [198, 258] width 66 height 11
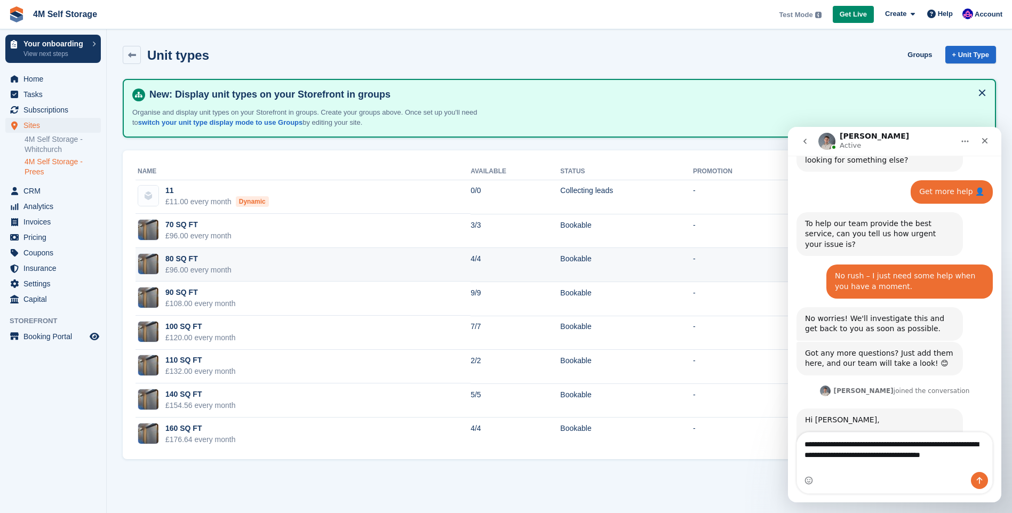
scroll to position [410, 0]
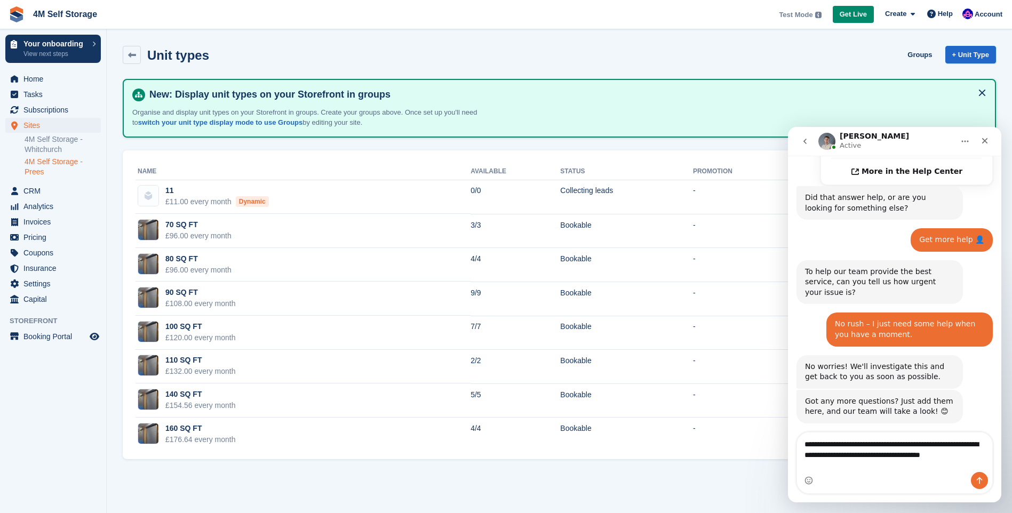
scroll to position [410, 0]
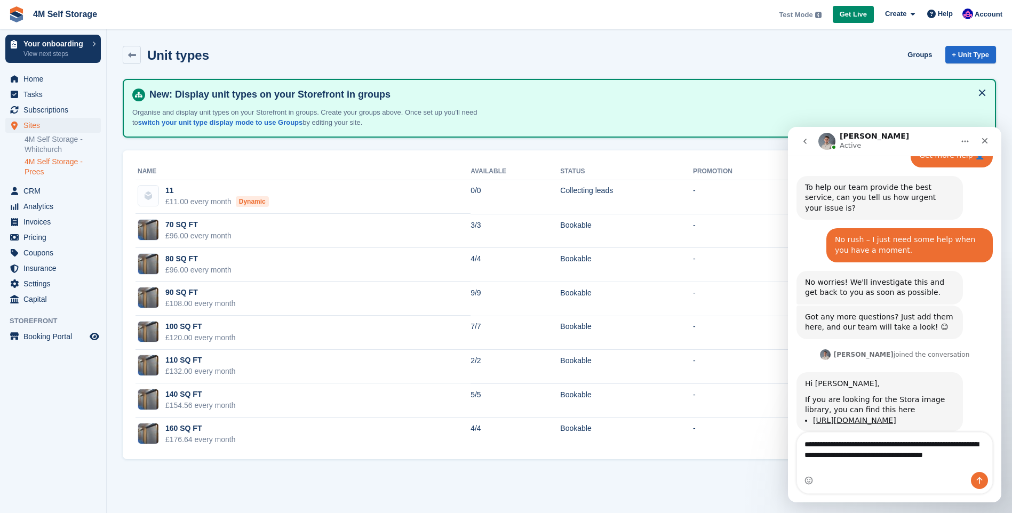
click at [836, 479] on div "Intercom messenger" at bounding box center [894, 480] width 195 height 17
click at [983, 462] on textarea "**********" at bounding box center [894, 447] width 195 height 29
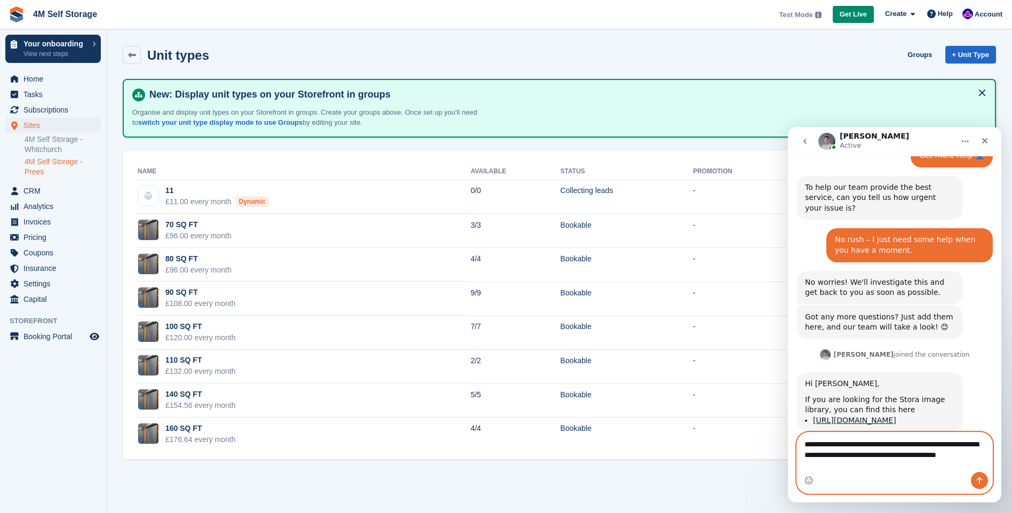
scroll to position [421, 0]
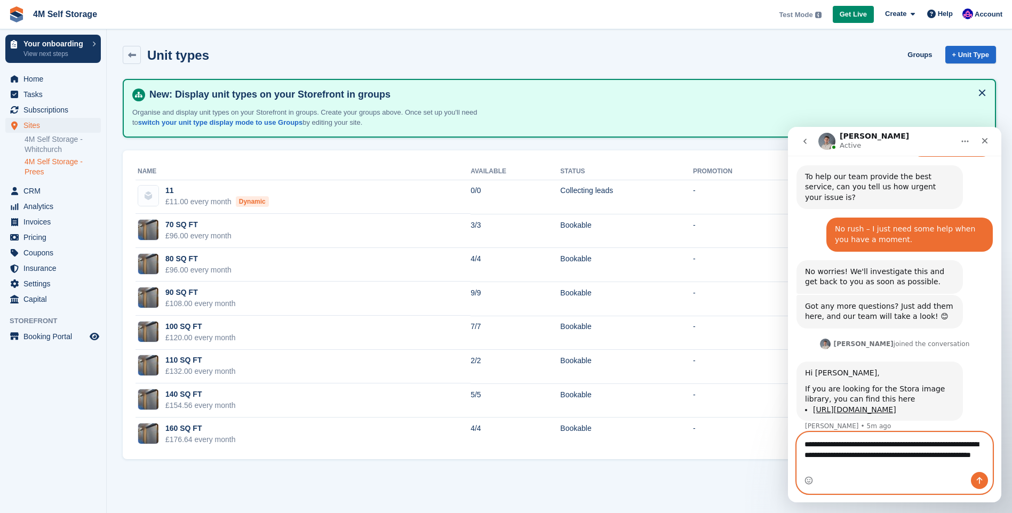
paste textarea "**********"
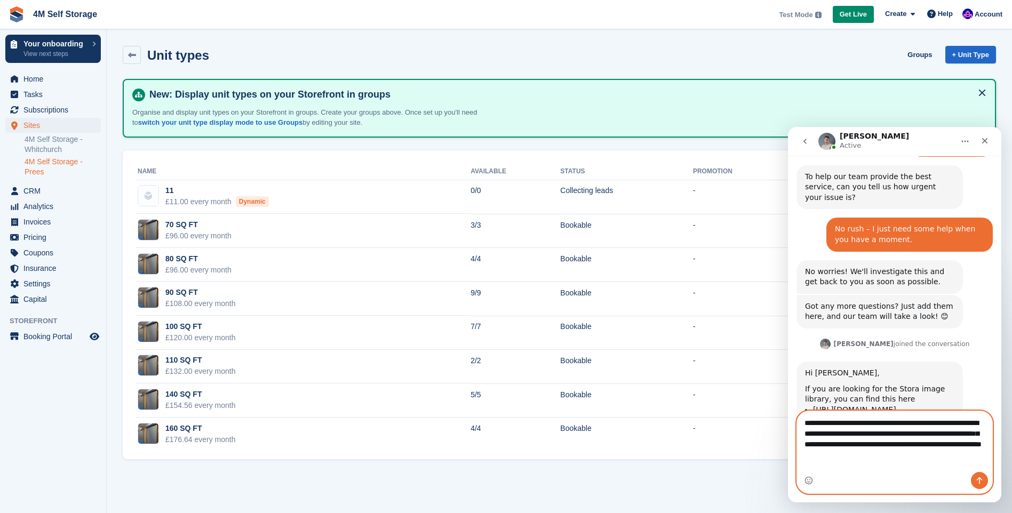
scroll to position [432, 0]
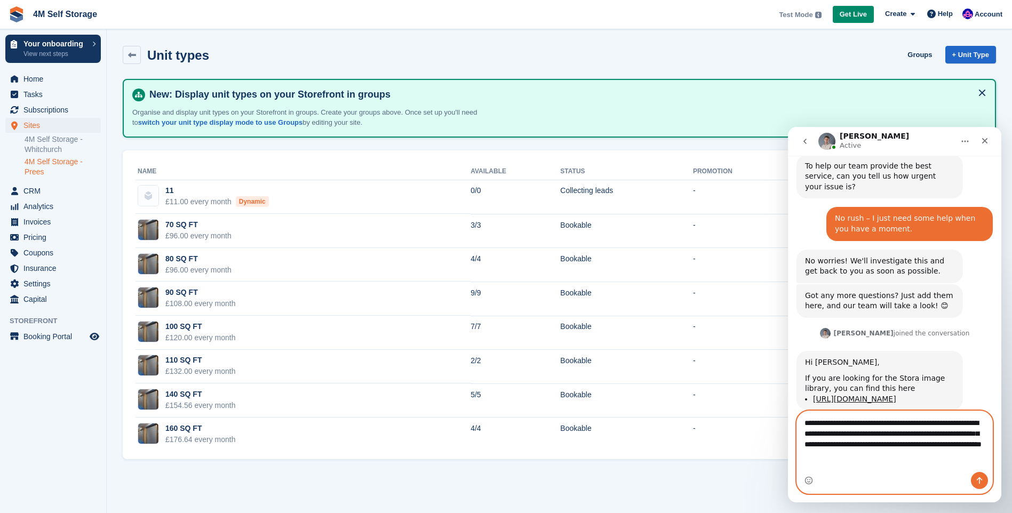
click at [851, 456] on textarea "**********" at bounding box center [894, 436] width 195 height 50
click at [909, 462] on textarea "**********" at bounding box center [894, 436] width 195 height 50
type textarea "**********"
click at [983, 480] on icon "Send a message…" at bounding box center [979, 480] width 9 height 9
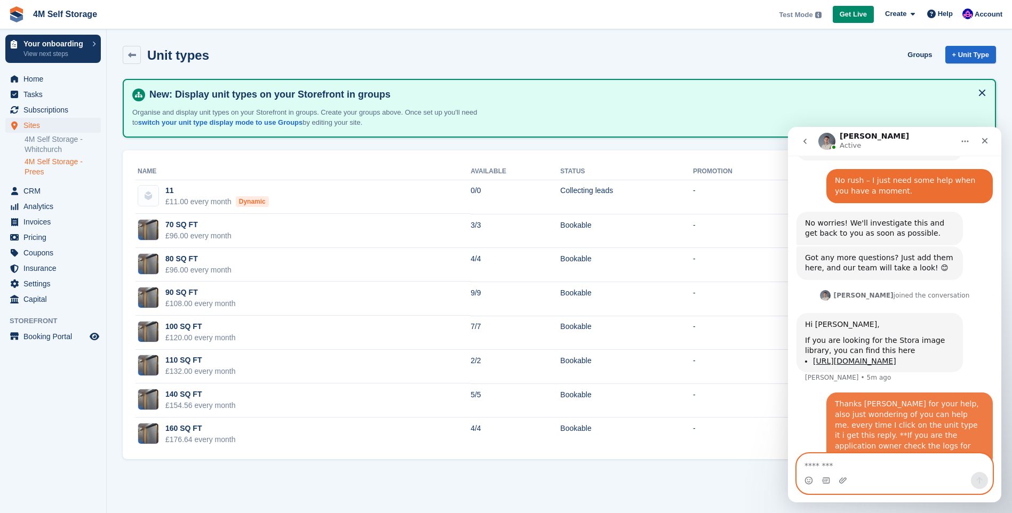
scroll to position [473, 0]
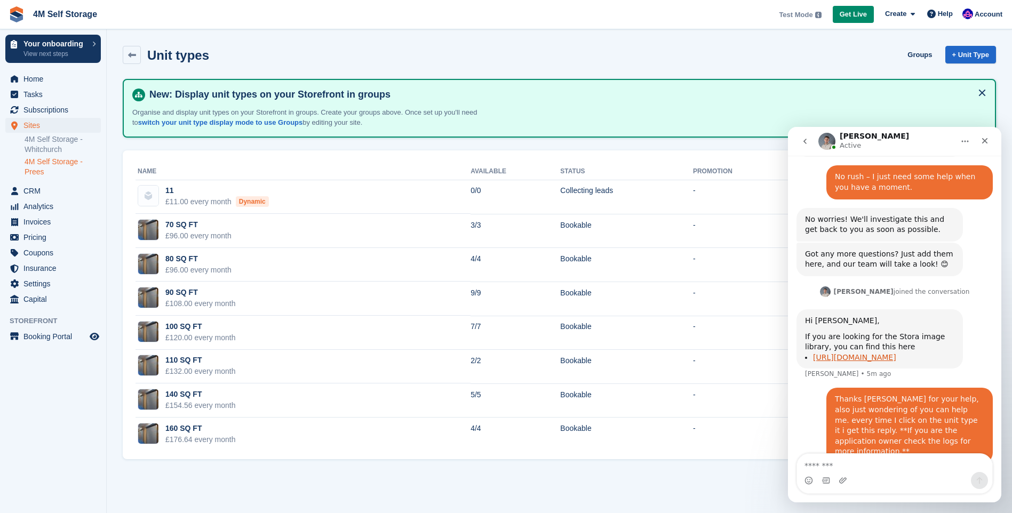
click at [888, 353] on link "[URL][DOMAIN_NAME]" at bounding box center [854, 357] width 83 height 9
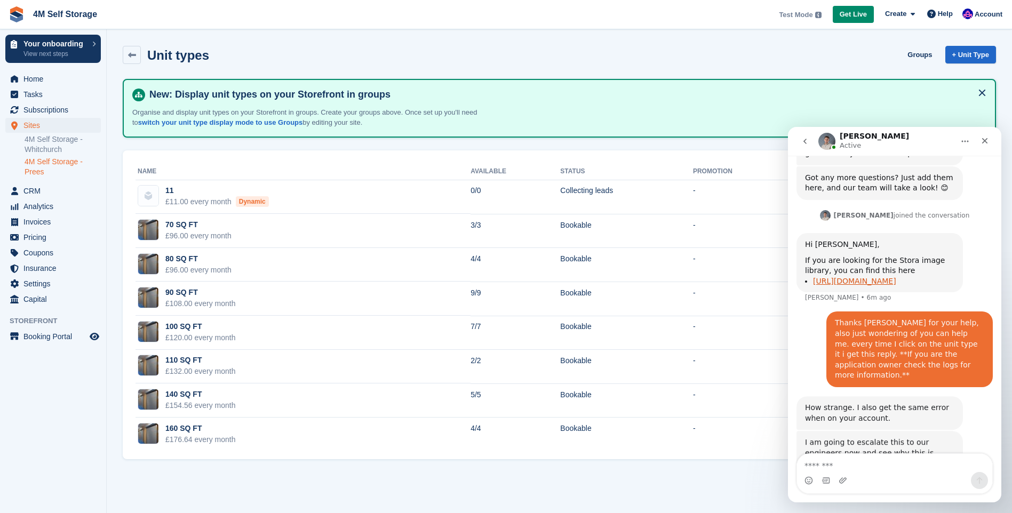
scroll to position [561, 0]
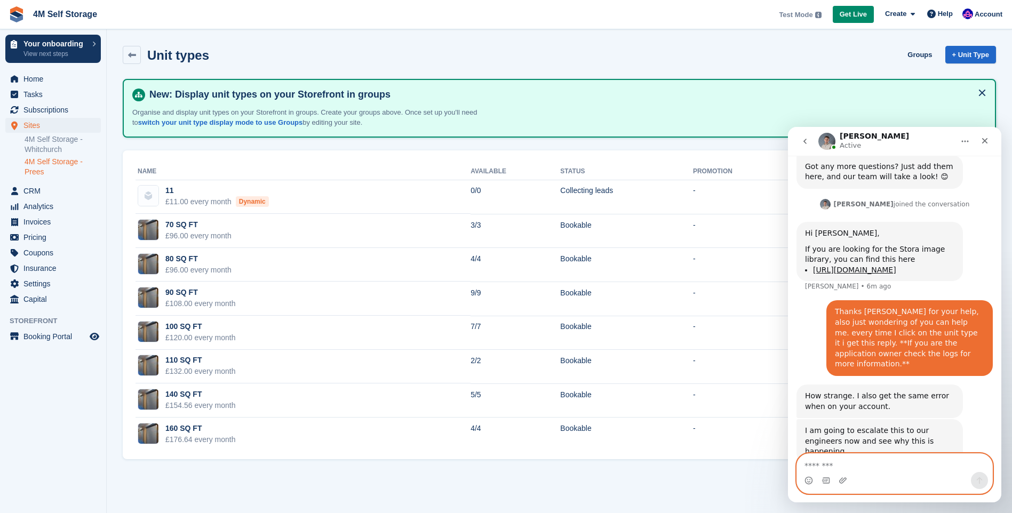
click at [826, 458] on textarea "Message…" at bounding box center [894, 463] width 195 height 18
type textarea "**********"
click at [979, 476] on icon "Send a message…" at bounding box center [979, 480] width 9 height 9
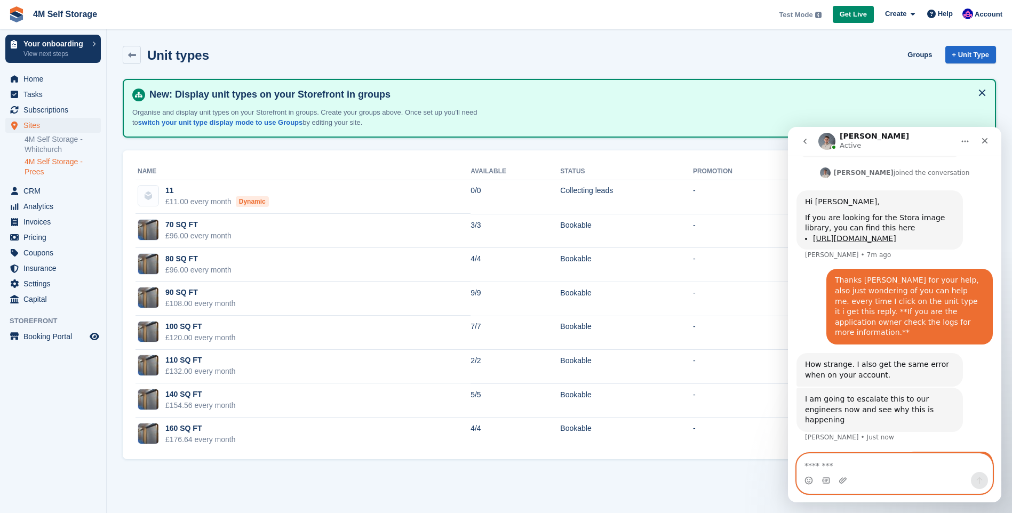
scroll to position [593, 0]
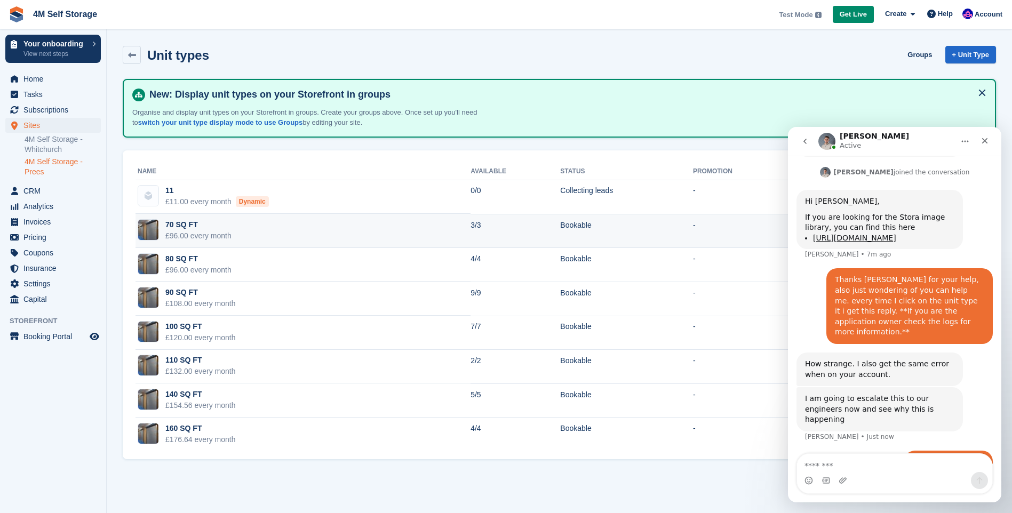
click at [299, 229] on td "70 SQ FT £96.00 every month" at bounding box center [303, 231] width 335 height 34
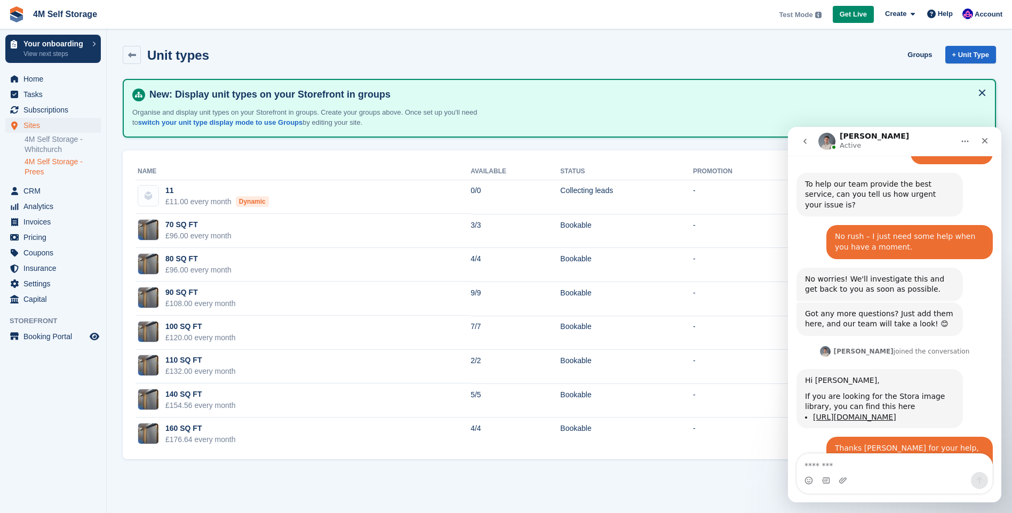
scroll to position [582, 0]
